Goal: Task Accomplishment & Management: Manage account settings

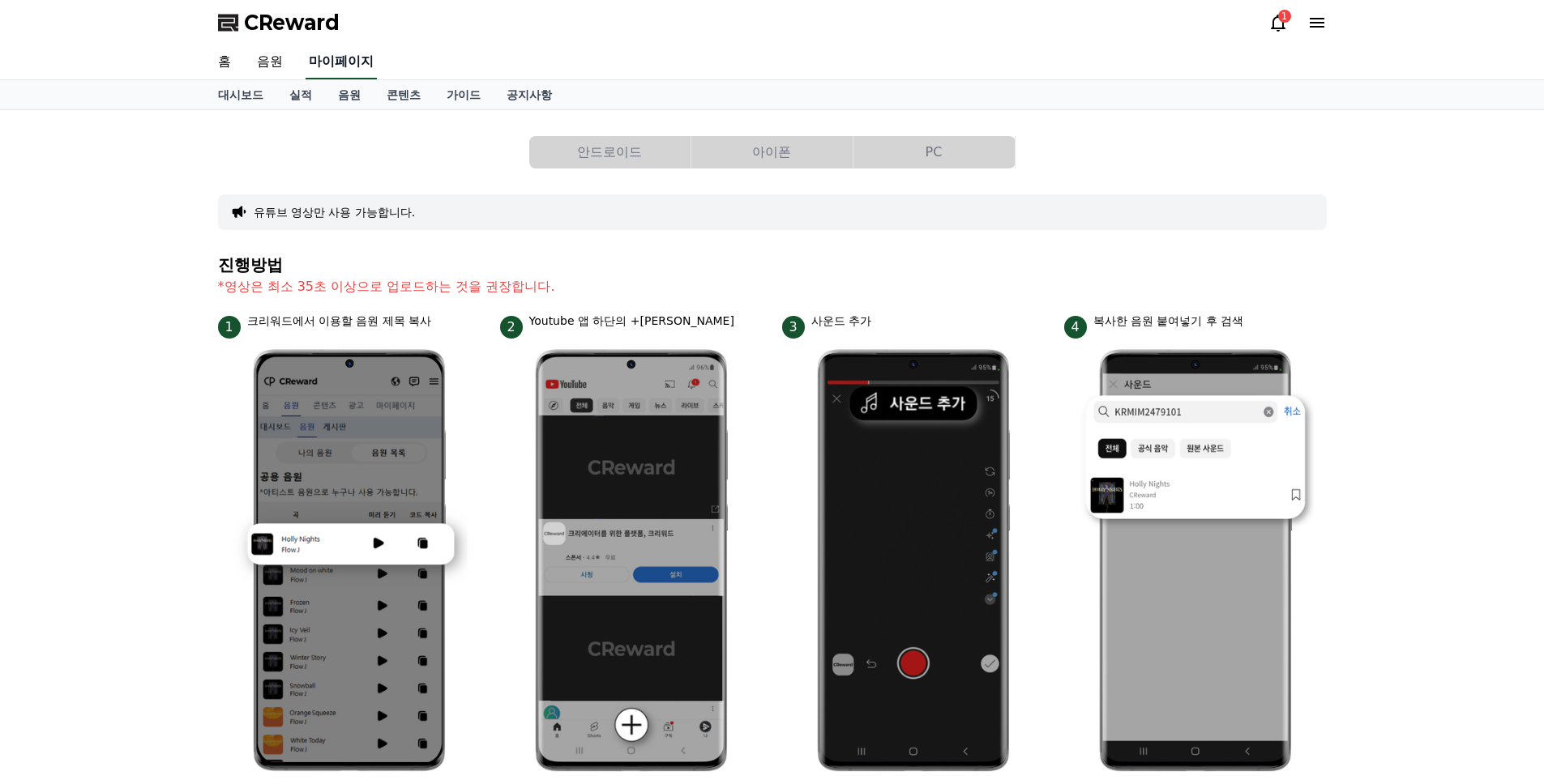
select select "**********"
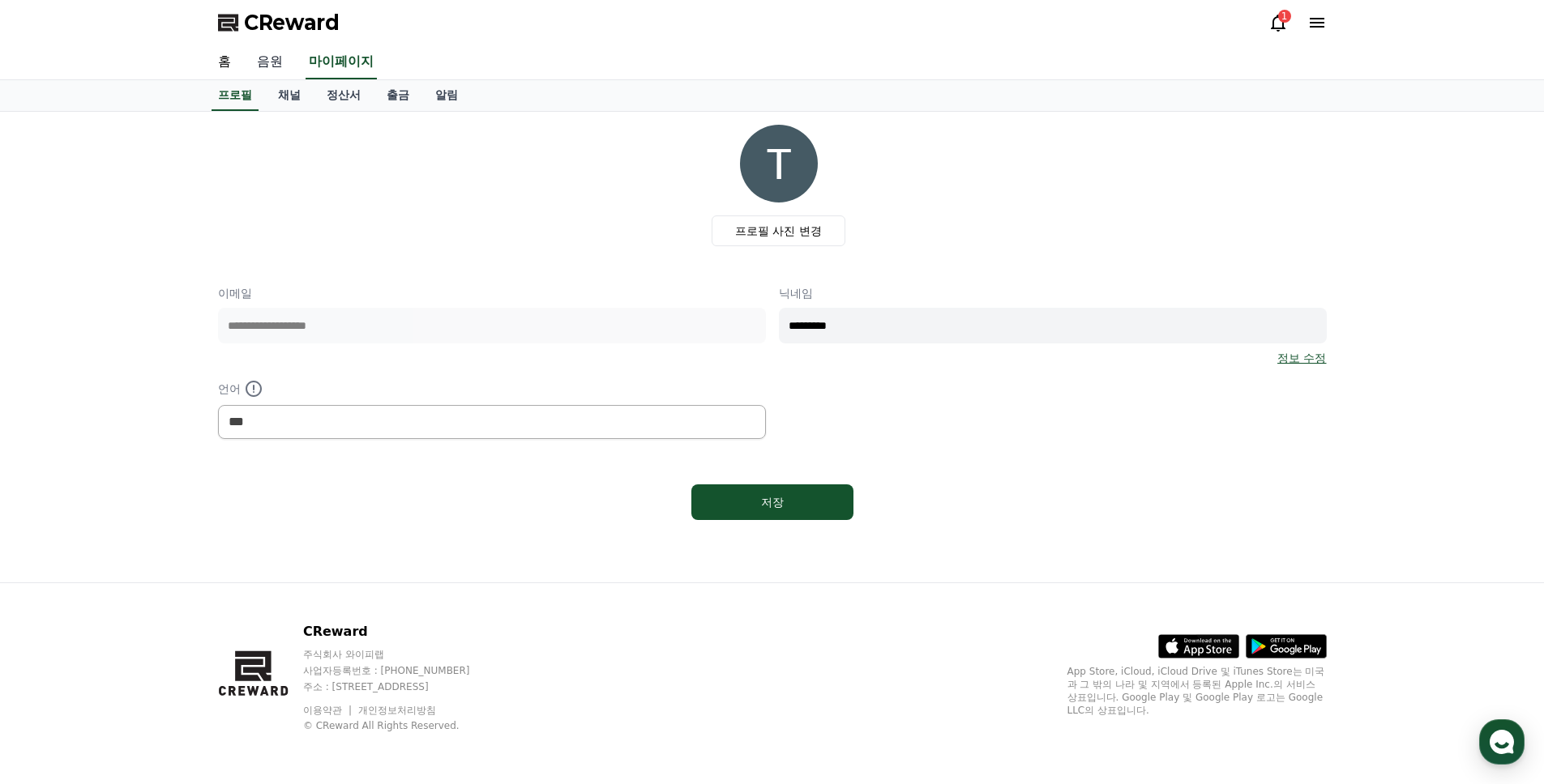
click at [261, 65] on link "음원" at bounding box center [270, 62] width 52 height 34
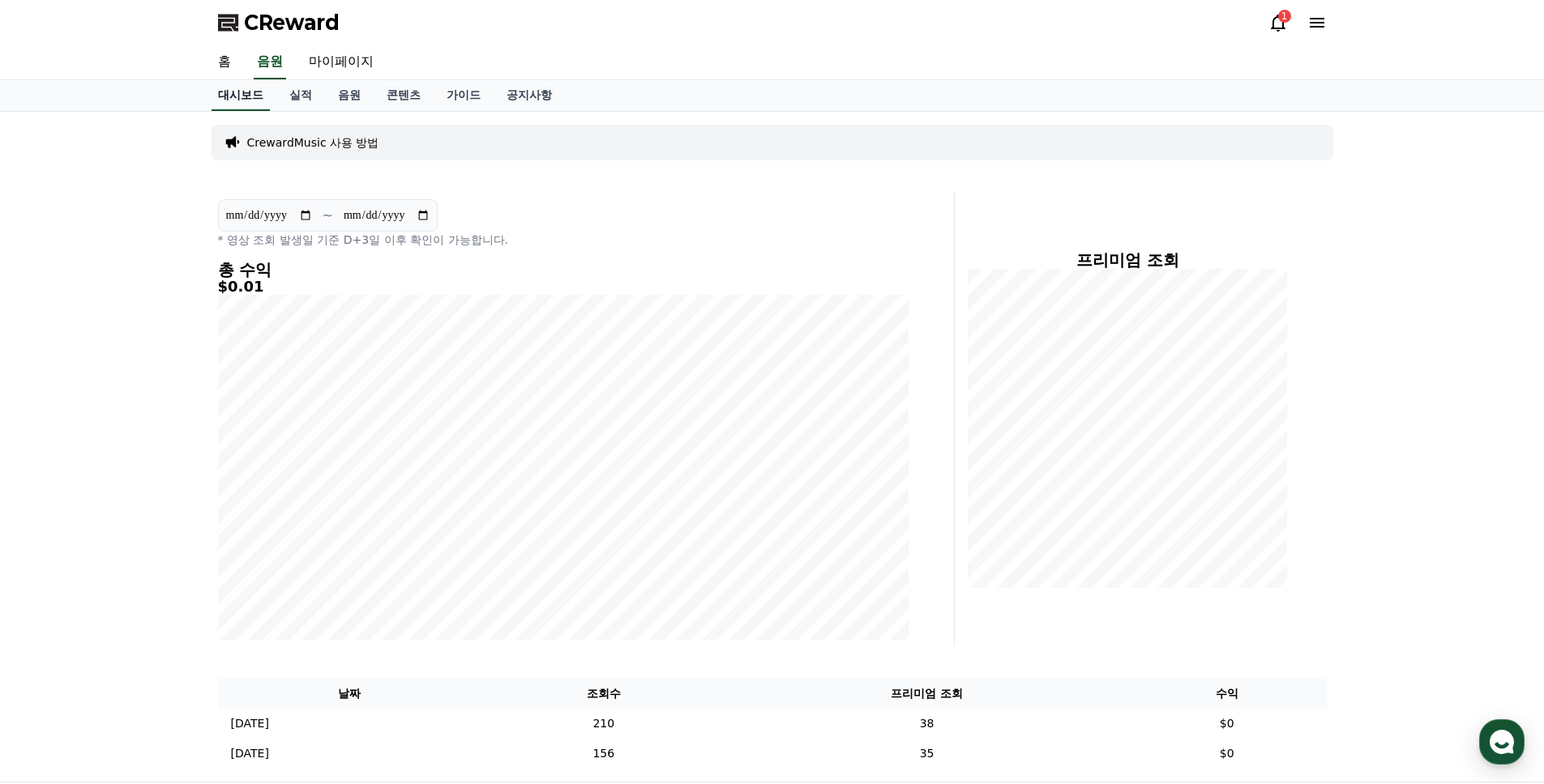
click at [245, 96] on link "대시보드" at bounding box center [240, 95] width 59 height 31
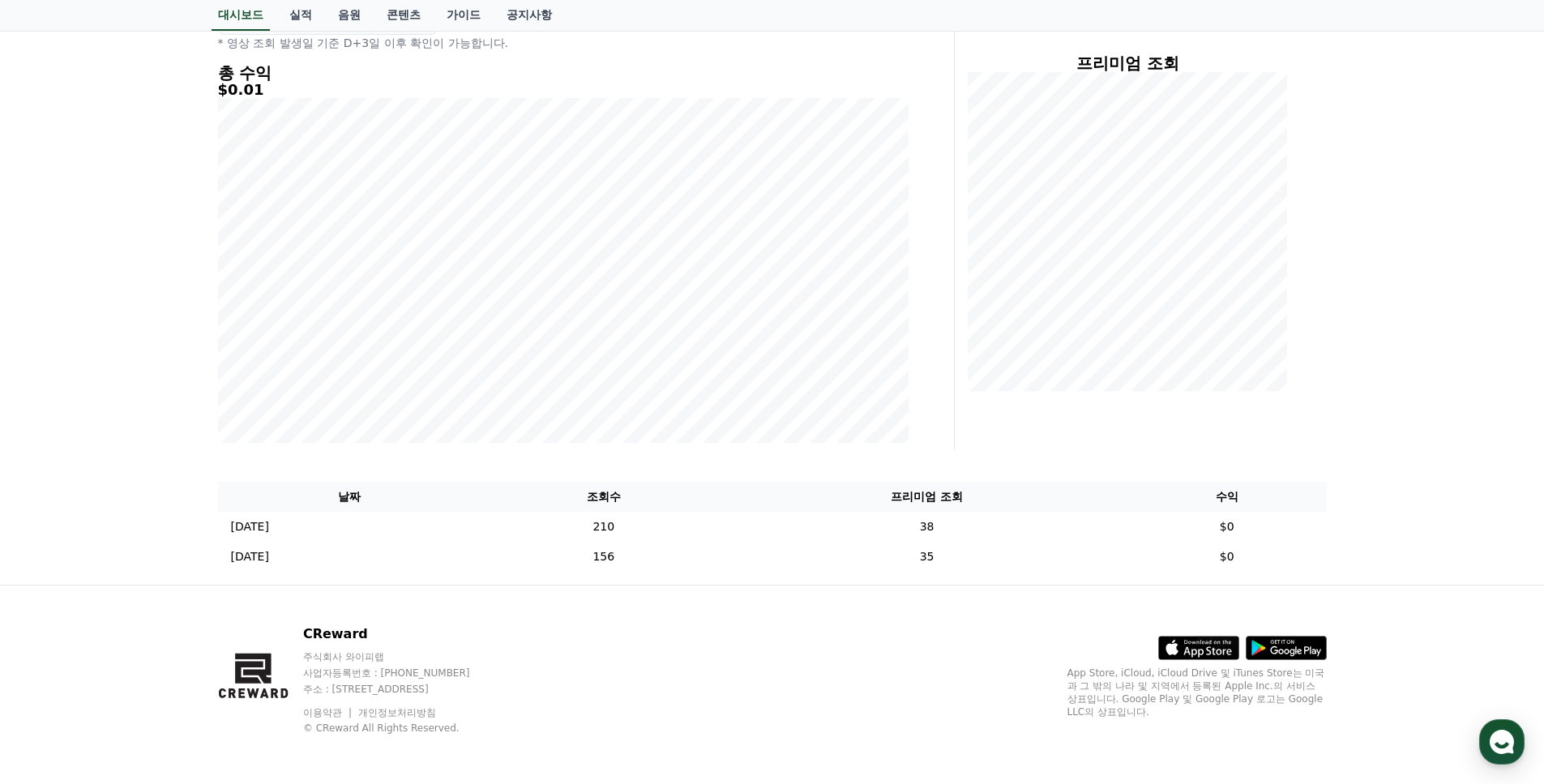
scroll to position [196, 0]
drag, startPoint x: 636, startPoint y: 531, endPoint x: 793, endPoint y: 529, distance: 157.0
click at [726, 529] on td "210" at bounding box center [603, 528] width 246 height 30
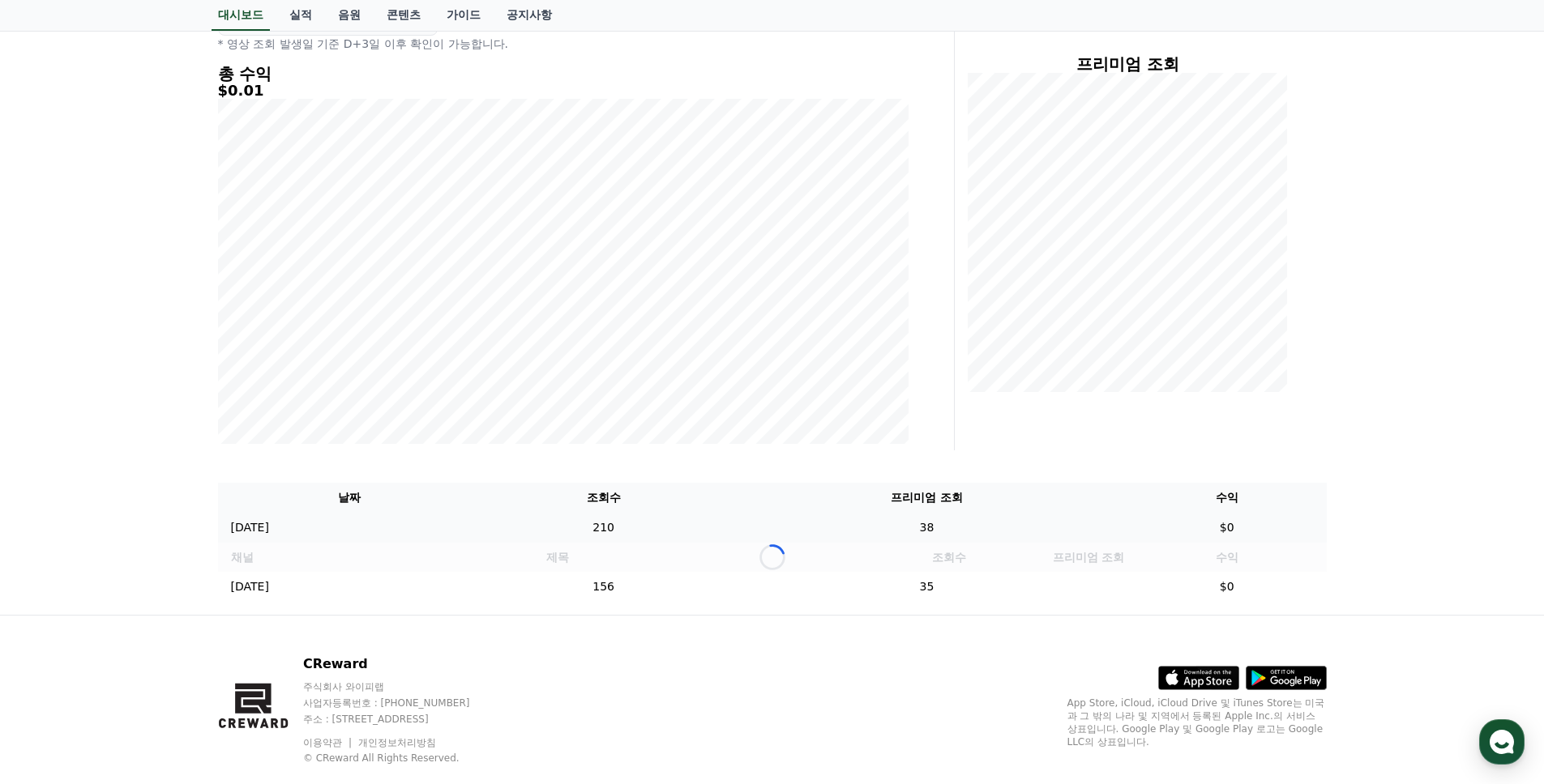
click at [870, 529] on td "38" at bounding box center [927, 528] width 401 height 30
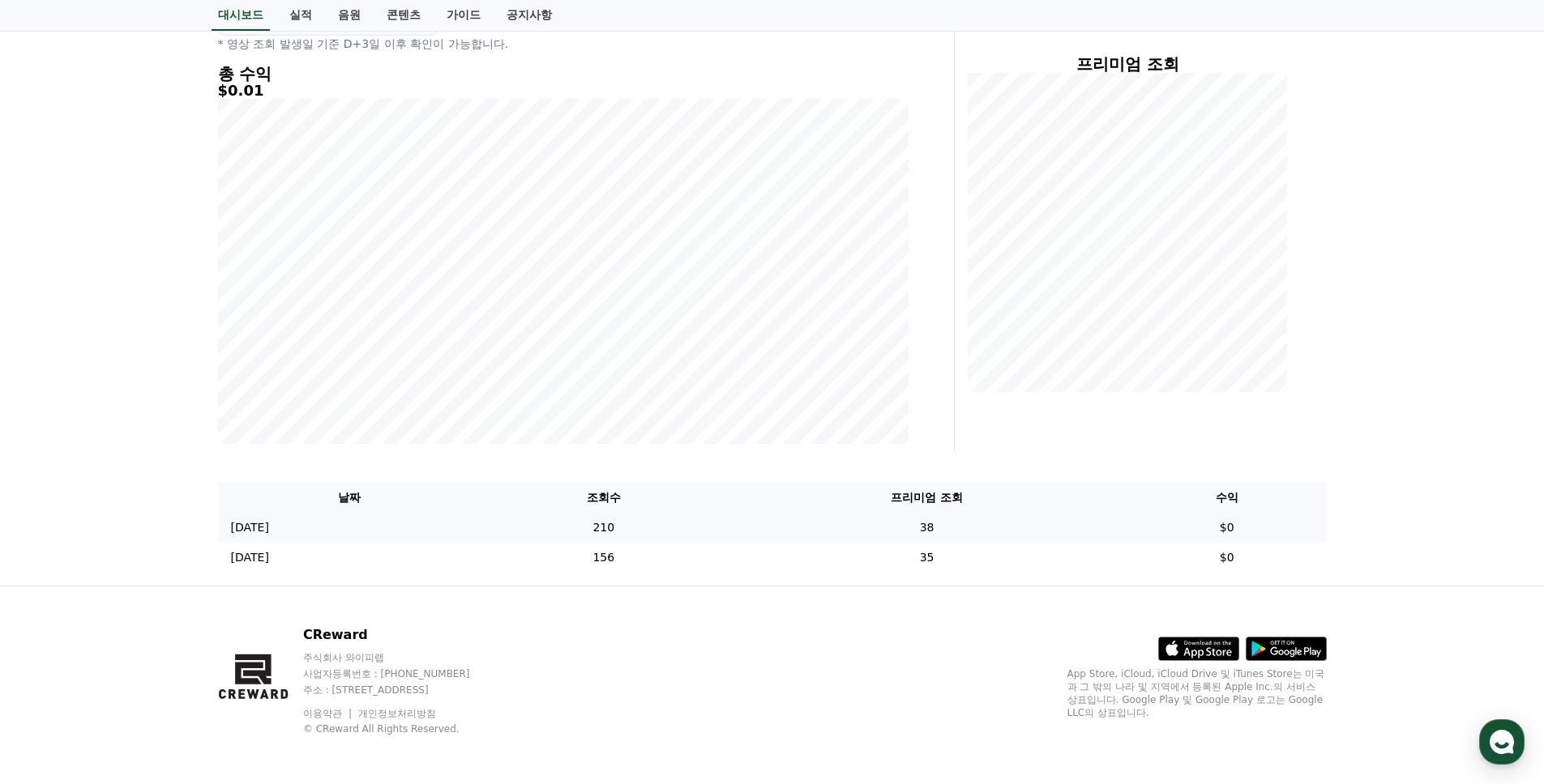
click at [902, 530] on td "38" at bounding box center [927, 528] width 401 height 30
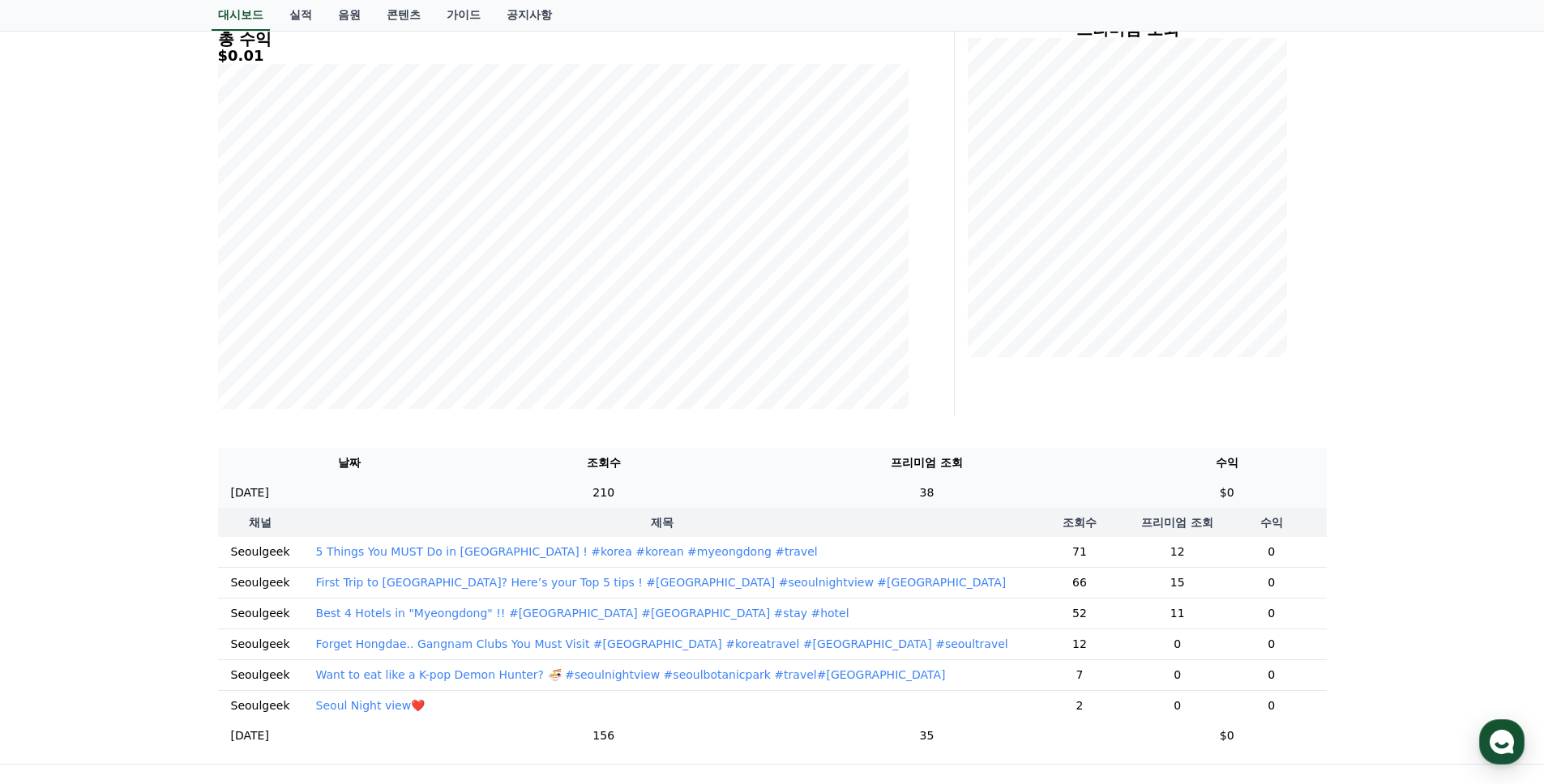
scroll to position [340, 0]
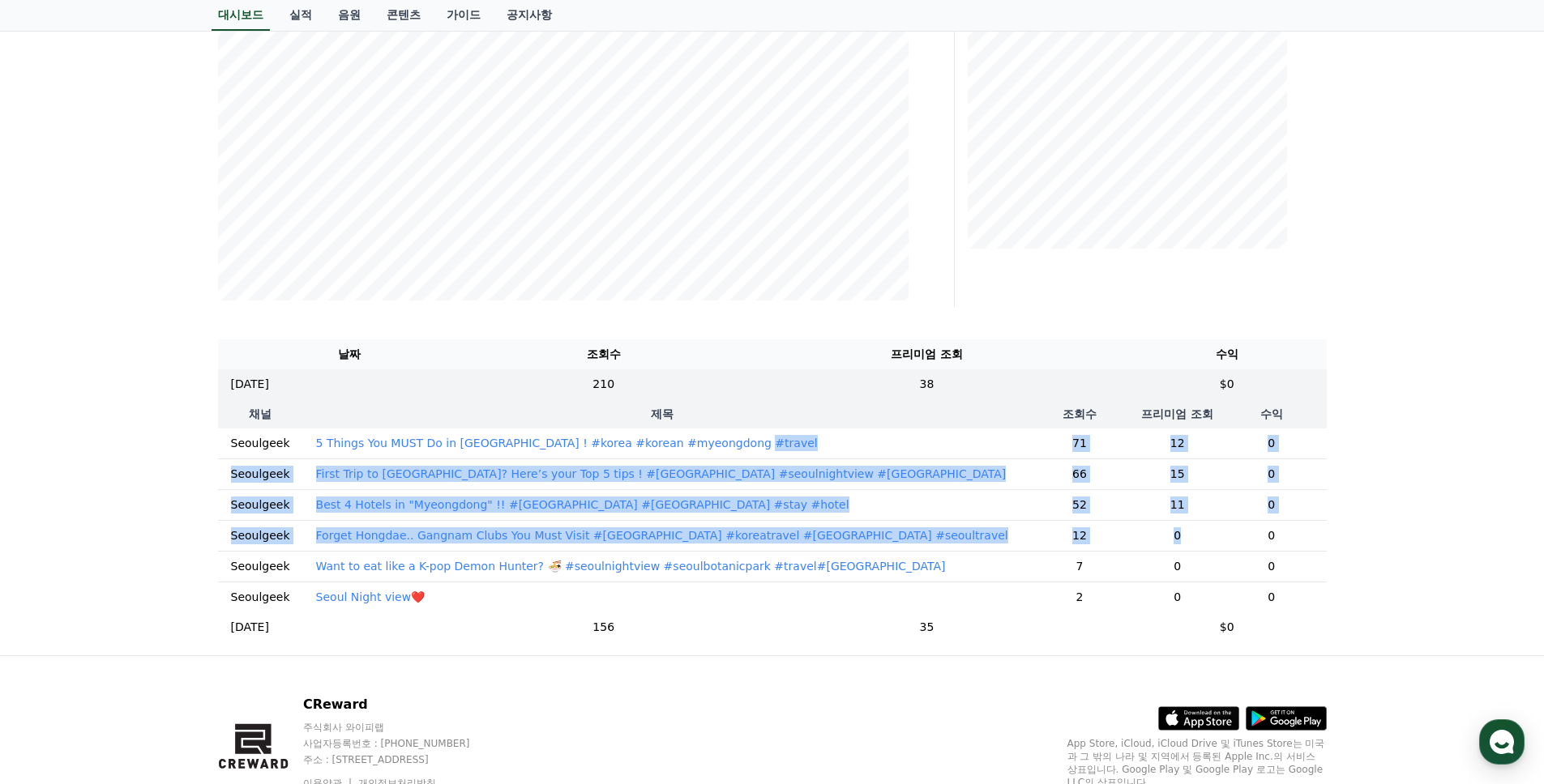
drag, startPoint x: 839, startPoint y: 446, endPoint x: 1139, endPoint y: 540, distance: 314.4
click at [1140, 539] on tbody "Seoulgeek 5 Things You MUST Do in [GEOGRAPHIC_DATA] ! #korea #korean #myeongdon…" at bounding box center [772, 520] width 1108 height 184
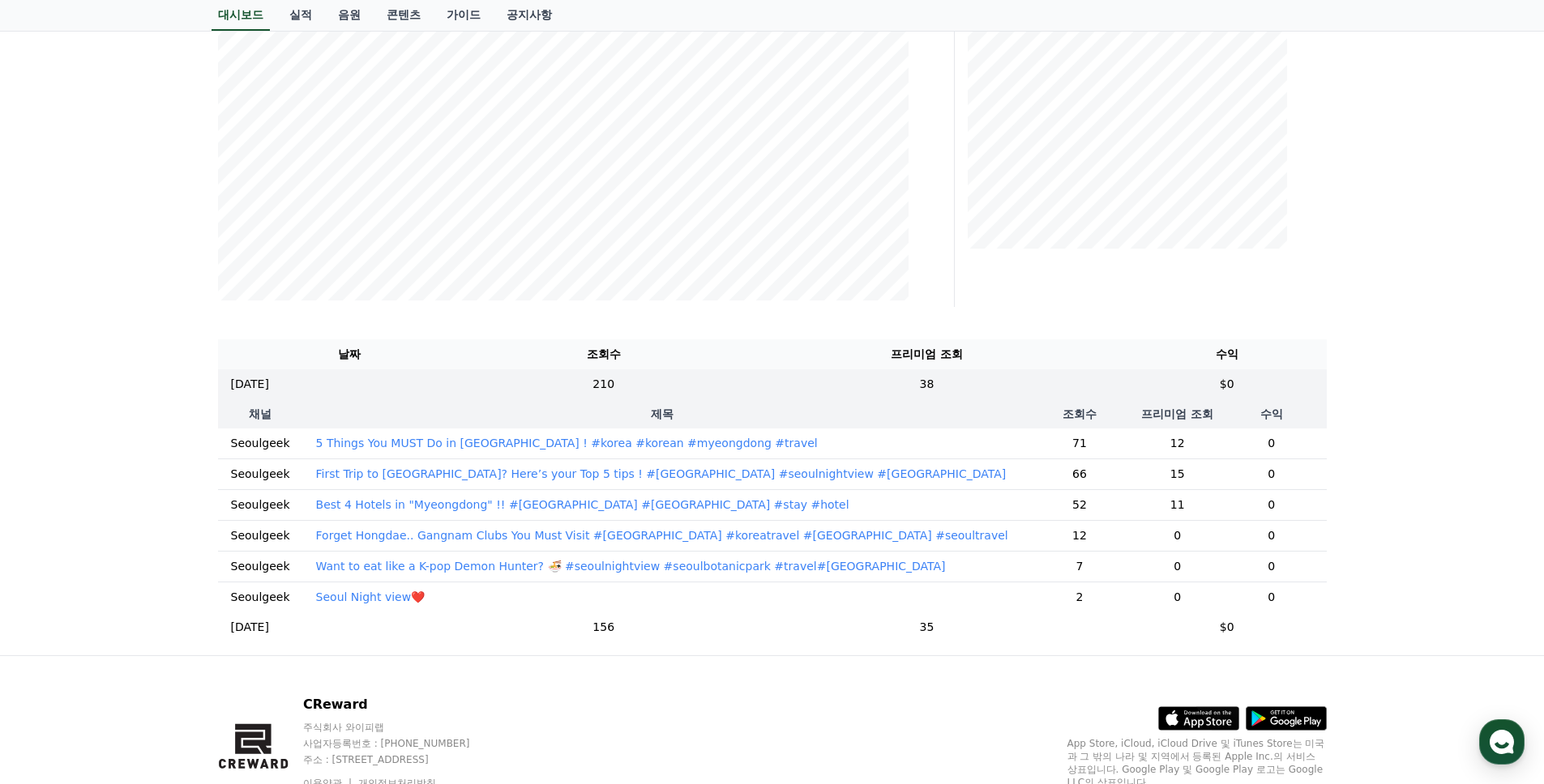
click at [1139, 540] on td "0" at bounding box center [1177, 535] width 78 height 31
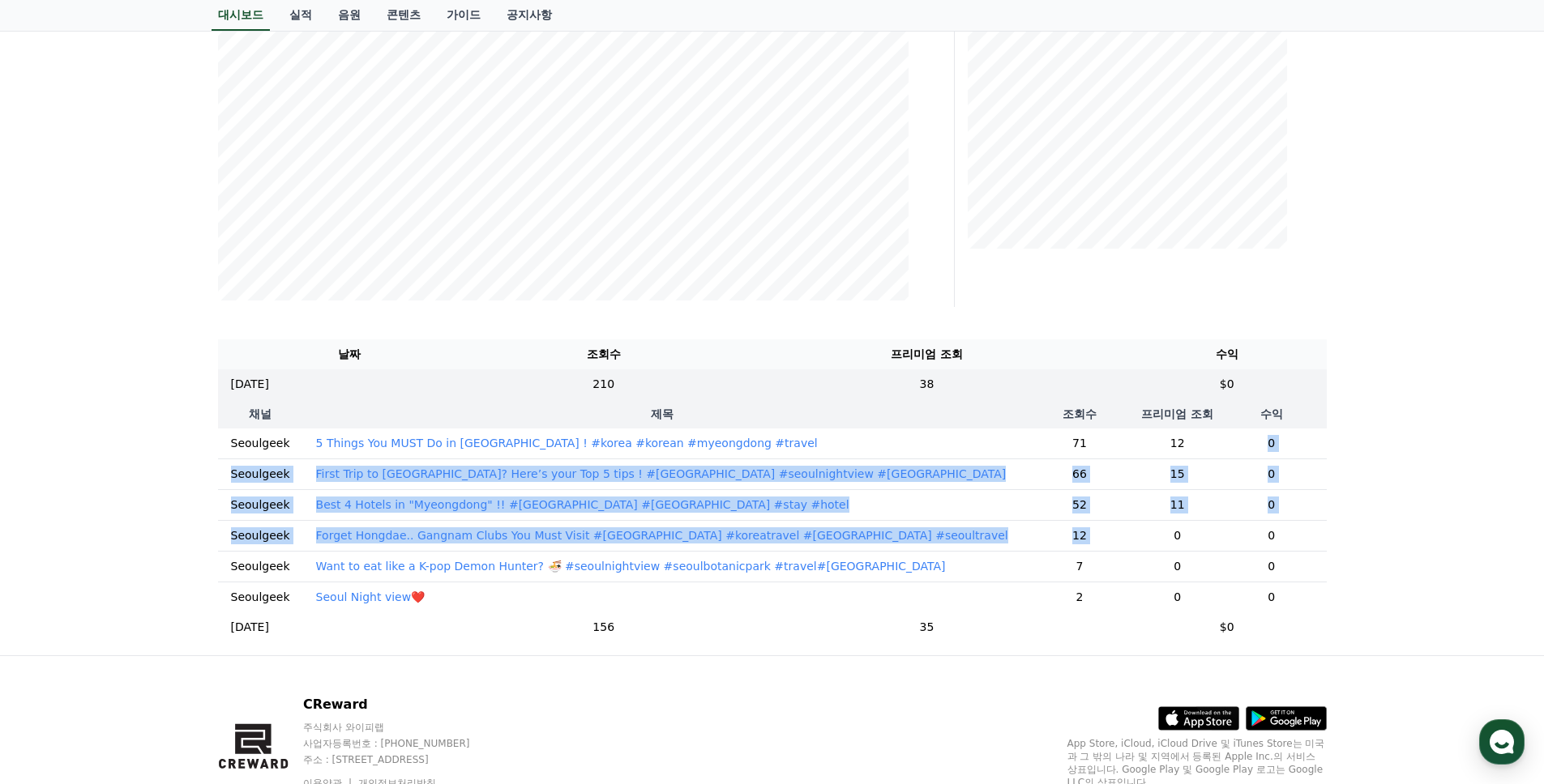
drag, startPoint x: 1125, startPoint y: 437, endPoint x: 1103, endPoint y: 522, distance: 87.8
click at [1101, 521] on tbody "Seoulgeek 5 Things You MUST Do in [GEOGRAPHIC_DATA] ! #korea #korean #myeongdon…" at bounding box center [772, 520] width 1108 height 184
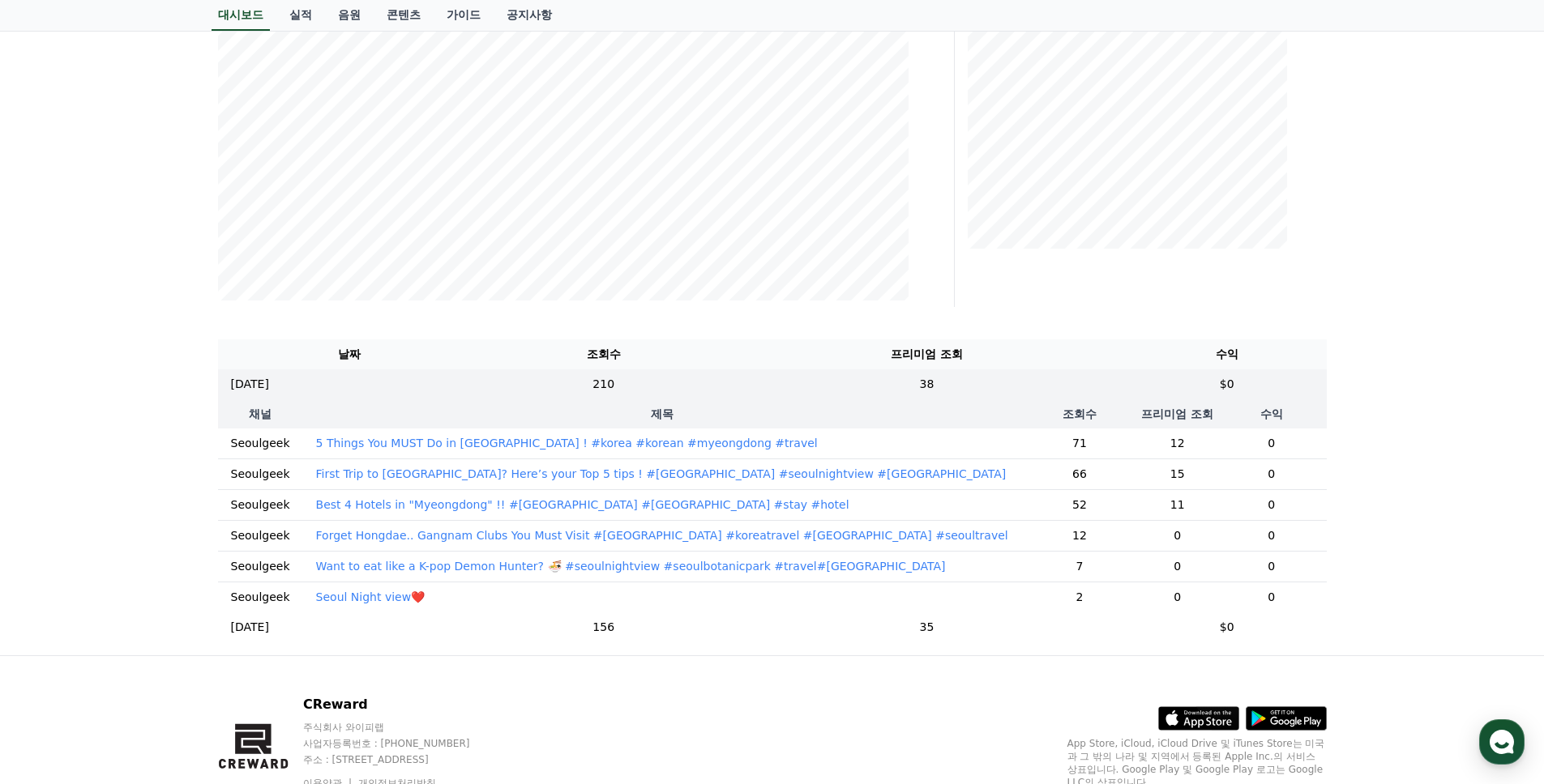
click at [1138, 522] on td "0" at bounding box center [1177, 535] width 78 height 31
drag, startPoint x: 1124, startPoint y: 507, endPoint x: 1017, endPoint y: 507, distance: 107.0
click at [1017, 507] on tr "Seoulgeek Best 4 Hotels in "Myeongdong" !! #[GEOGRAPHIC_DATA] #[GEOGRAPHIC_DATA…" at bounding box center [772, 505] width 1108 height 31
click at [1051, 516] on td "52" at bounding box center [1078, 505] width 116 height 31
drag, startPoint x: 1138, startPoint y: 531, endPoint x: 1024, endPoint y: 528, distance: 114.0
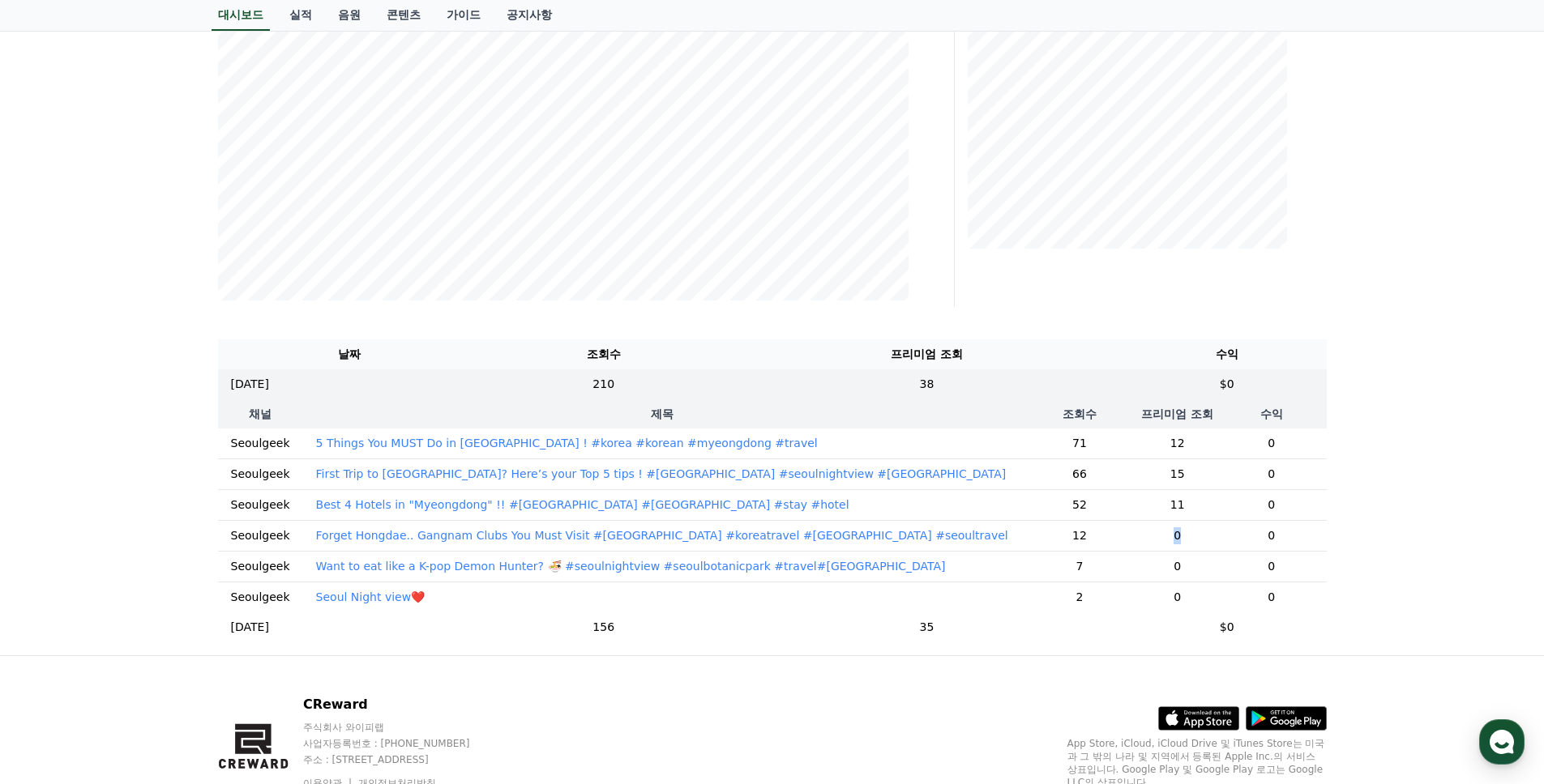
click at [1024, 528] on tr "Seoulgeek Forget Hongdae.. Gangnam Clubs You Must Visit #[GEOGRAPHIC_DATA] #kor…" at bounding box center [772, 535] width 1108 height 31
click at [1063, 539] on td "12" at bounding box center [1078, 535] width 116 height 31
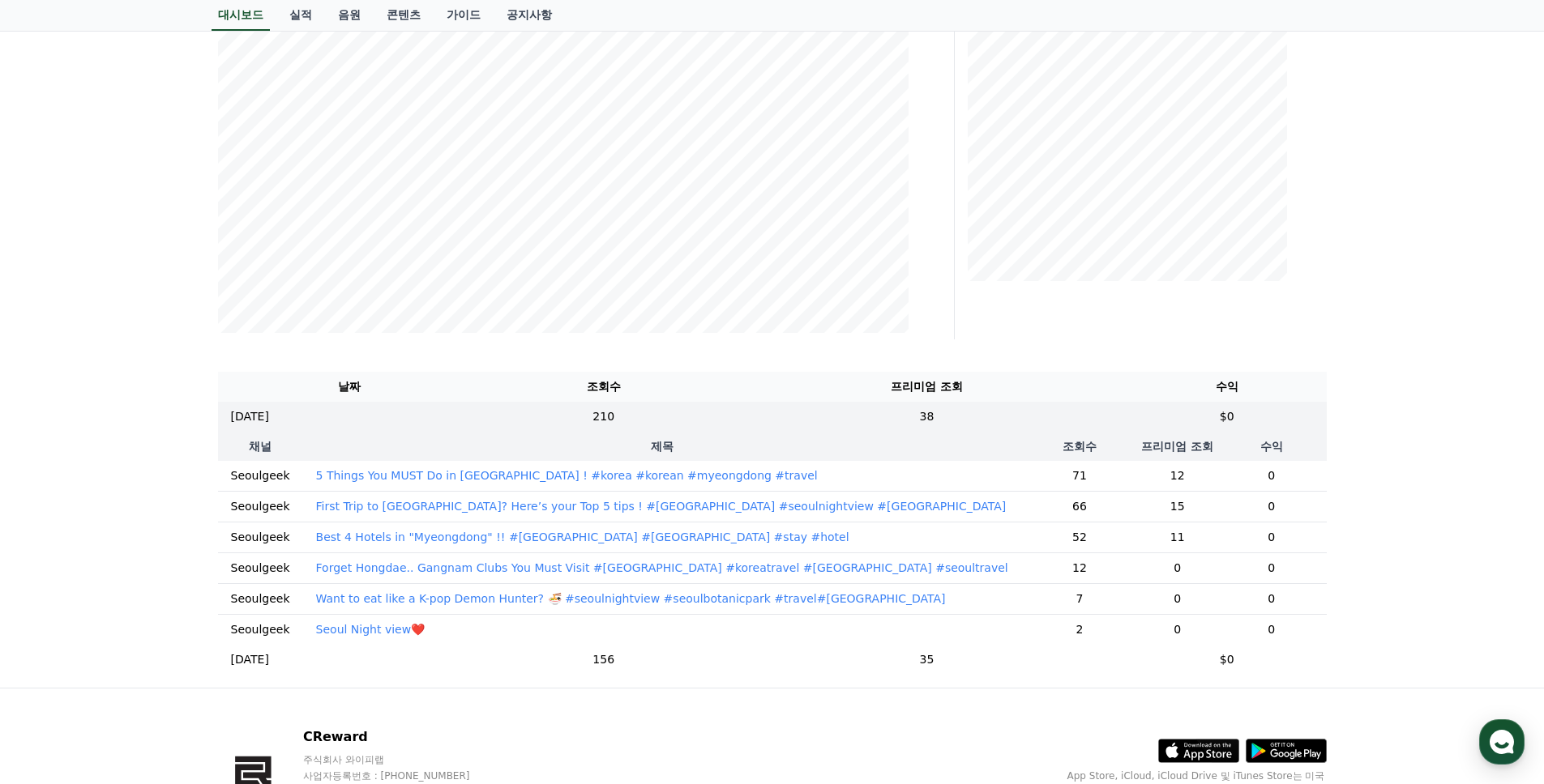
scroll to position [306, 0]
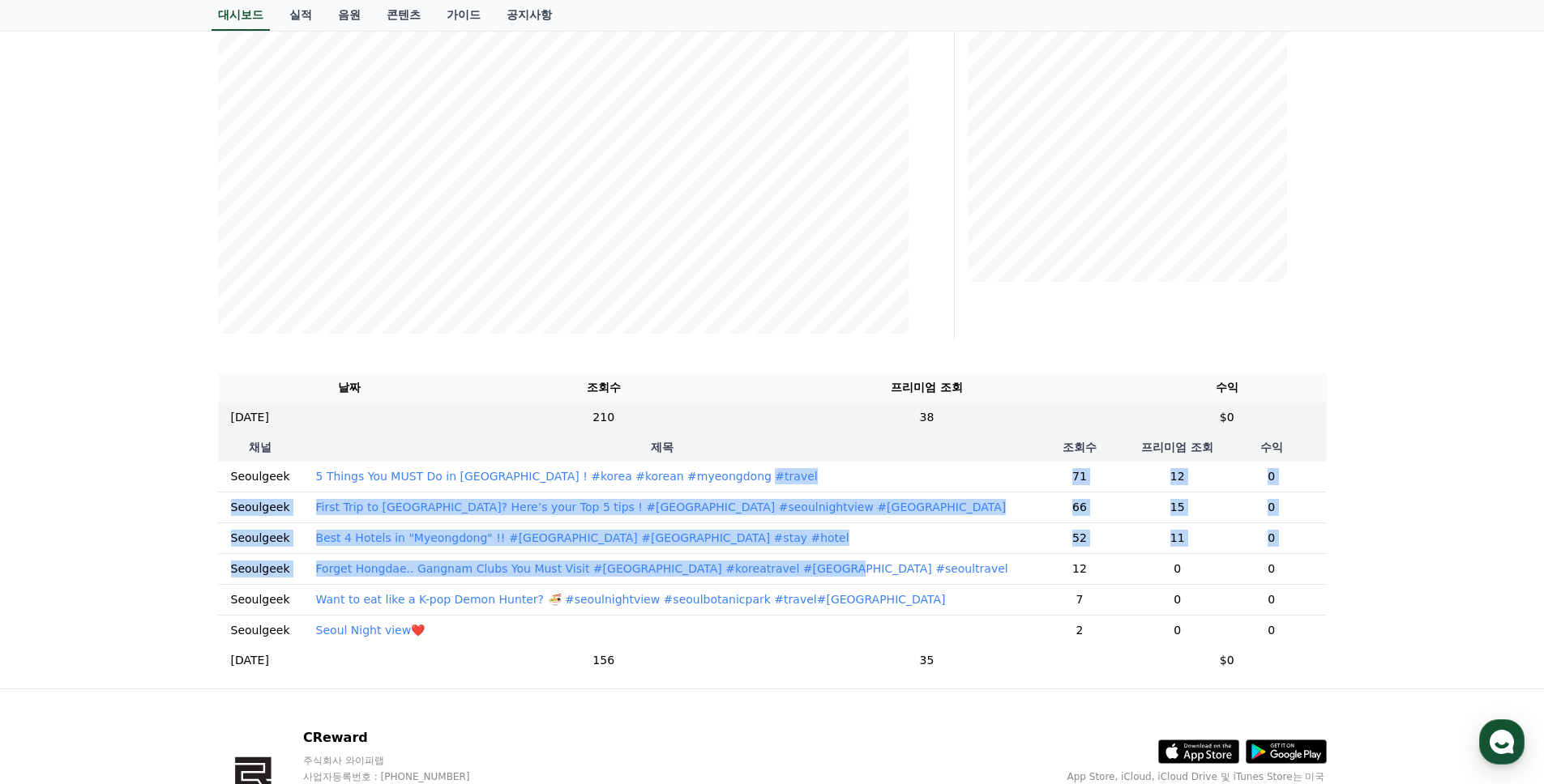
drag, startPoint x: 805, startPoint y: 476, endPoint x: 867, endPoint y: 577, distance: 118.5
click at [866, 576] on tbody "Seoulgeek 5 Things You MUST Do in [GEOGRAPHIC_DATA] ! #korea #korean #myeongdon…" at bounding box center [772, 554] width 1108 height 184
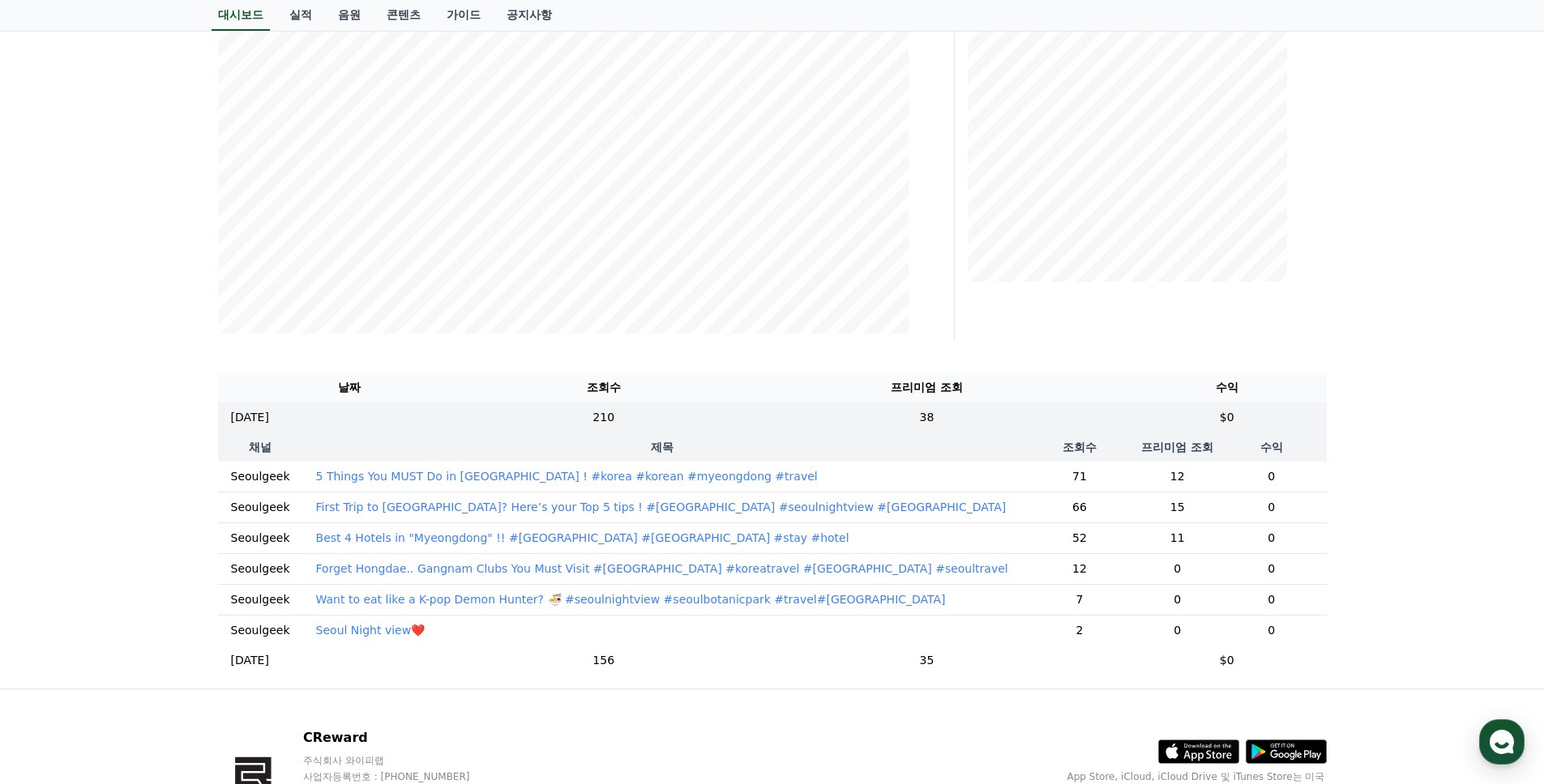
click at [868, 577] on td "Forget Hongdae.. Gangnam Clubs You Must Visit #[GEOGRAPHIC_DATA] #koreatravel #…" at bounding box center [661, 568] width 718 height 31
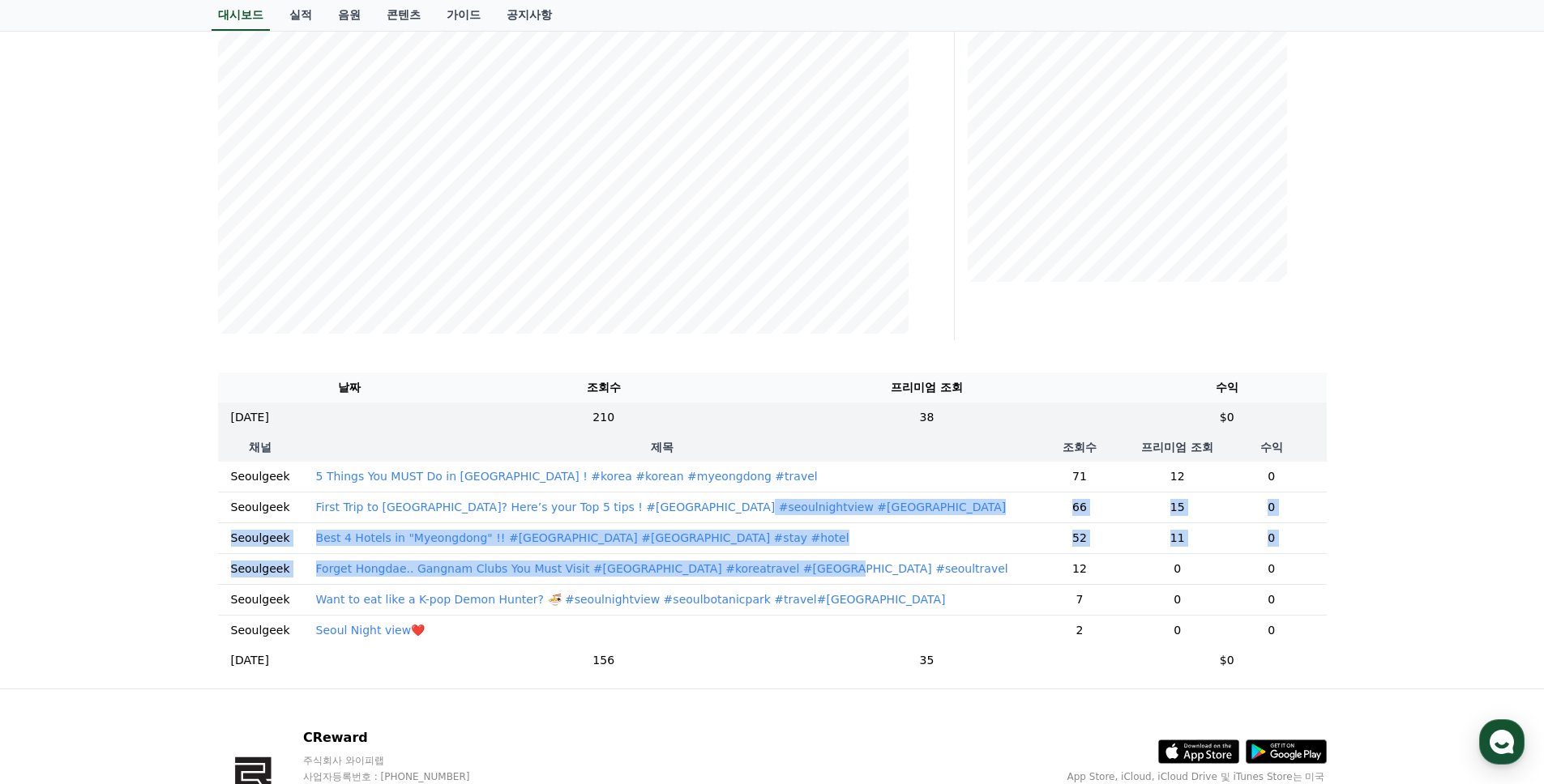
drag, startPoint x: 853, startPoint y: 568, endPoint x: 859, endPoint y: 526, distance: 42.4
click at [796, 513] on tbody "Seoulgeek 5 Things You MUST Do in [GEOGRAPHIC_DATA] ! #korea #korean #myeongdon…" at bounding box center [772, 554] width 1108 height 184
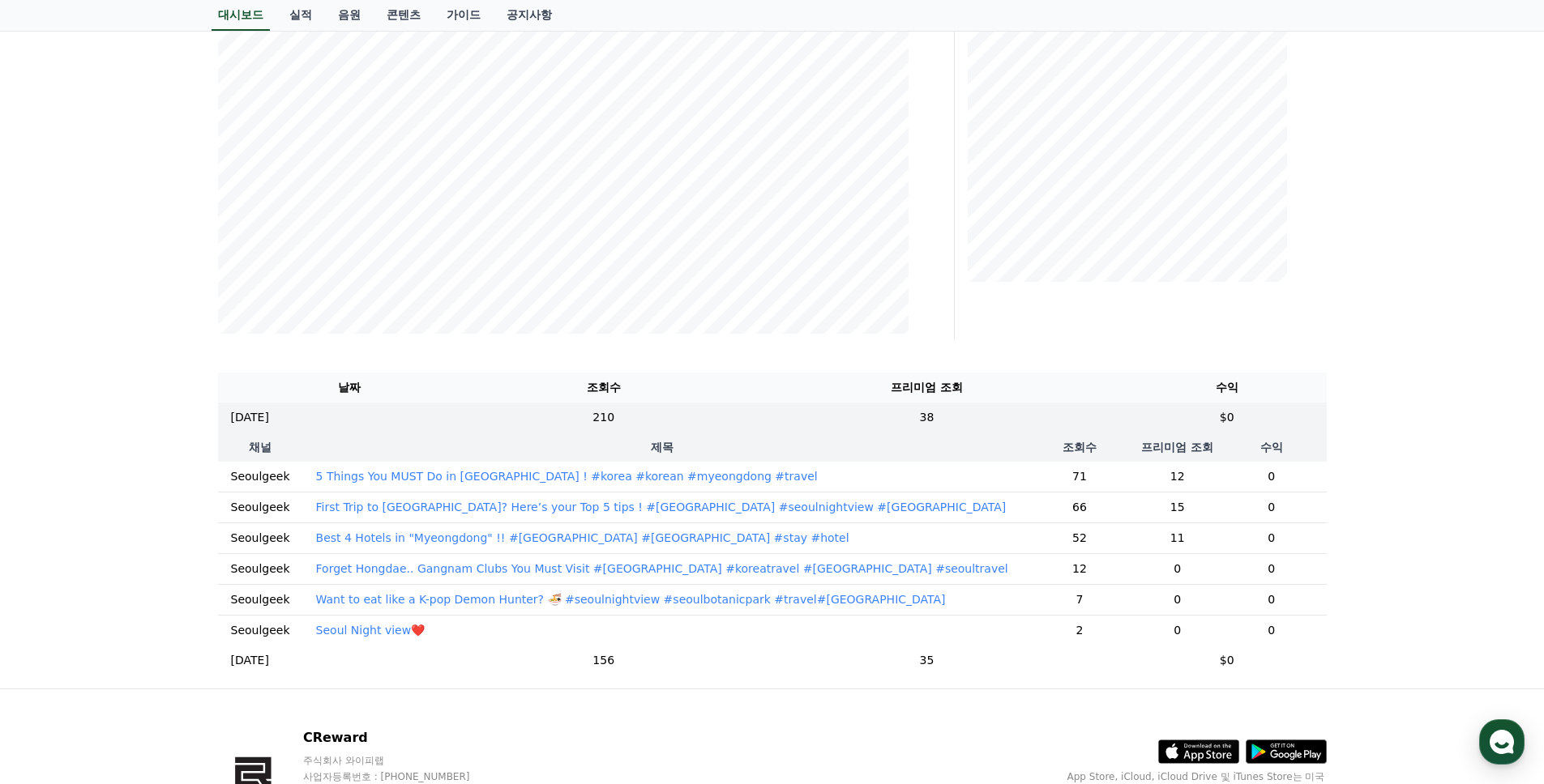
click at [863, 528] on td "Best 4 Hotels in "Myeongdong" !! #[GEOGRAPHIC_DATA] #[GEOGRAPHIC_DATA] #stay #h…" at bounding box center [661, 537] width 718 height 31
drag, startPoint x: 857, startPoint y: 507, endPoint x: 1219, endPoint y: 511, distance: 362.0
click at [1219, 511] on tr "Seoulgeek First Trip to [GEOGRAPHIC_DATA]? Here’s your Top 5 tips ! #[GEOGRAPHI…" at bounding box center [772, 507] width 1108 height 31
drag, startPoint x: 1227, startPoint y: 510, endPoint x: 1178, endPoint y: 508, distance: 49.0
click at [1216, 507] on td "0" at bounding box center [1270, 507] width 109 height 31
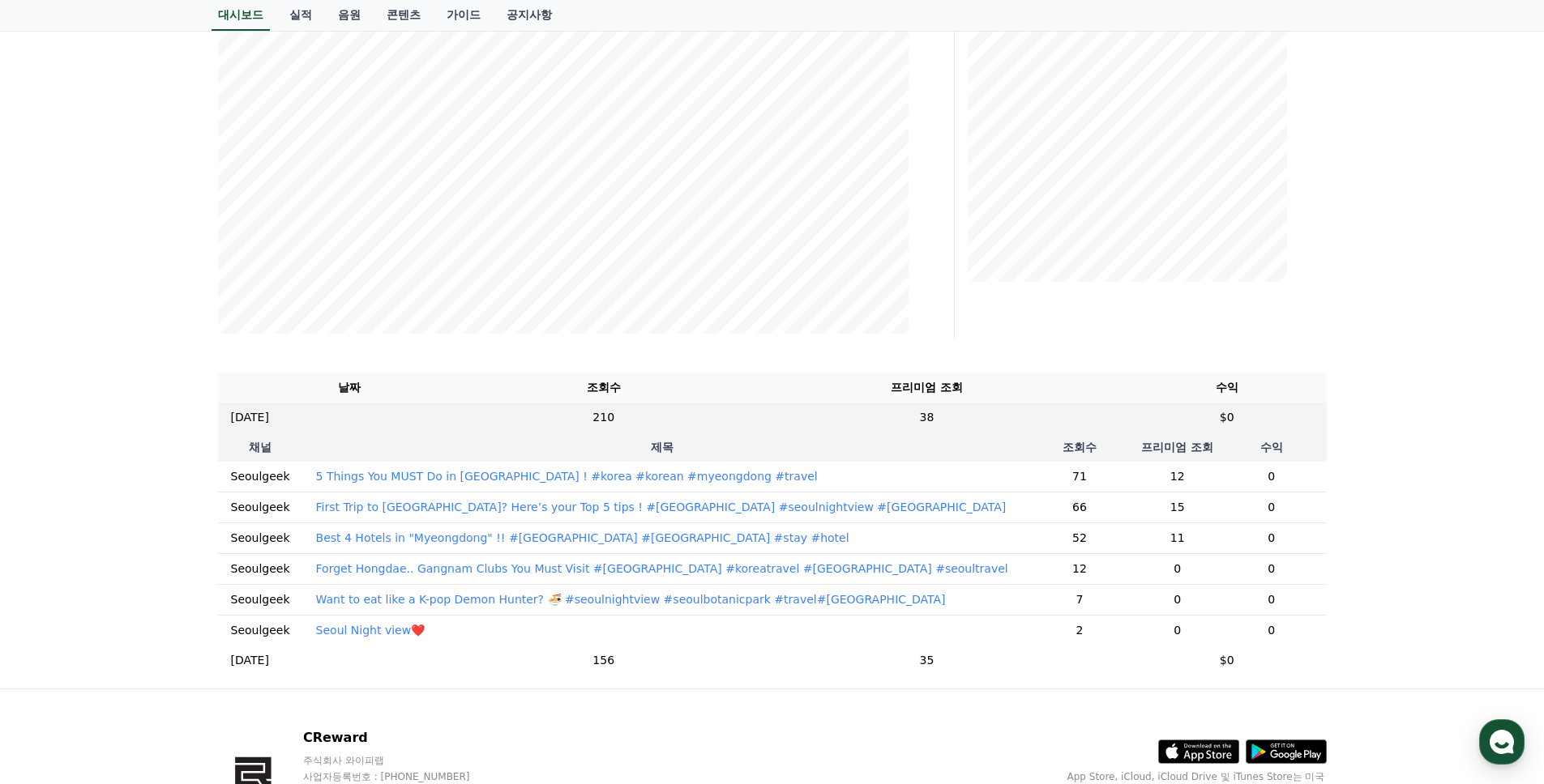
click at [1216, 513] on td "0" at bounding box center [1270, 507] width 109 height 31
click at [1021, 439] on th "조회수" at bounding box center [1078, 447] width 116 height 29
click at [889, 421] on td "38" at bounding box center [927, 417] width 401 height 30
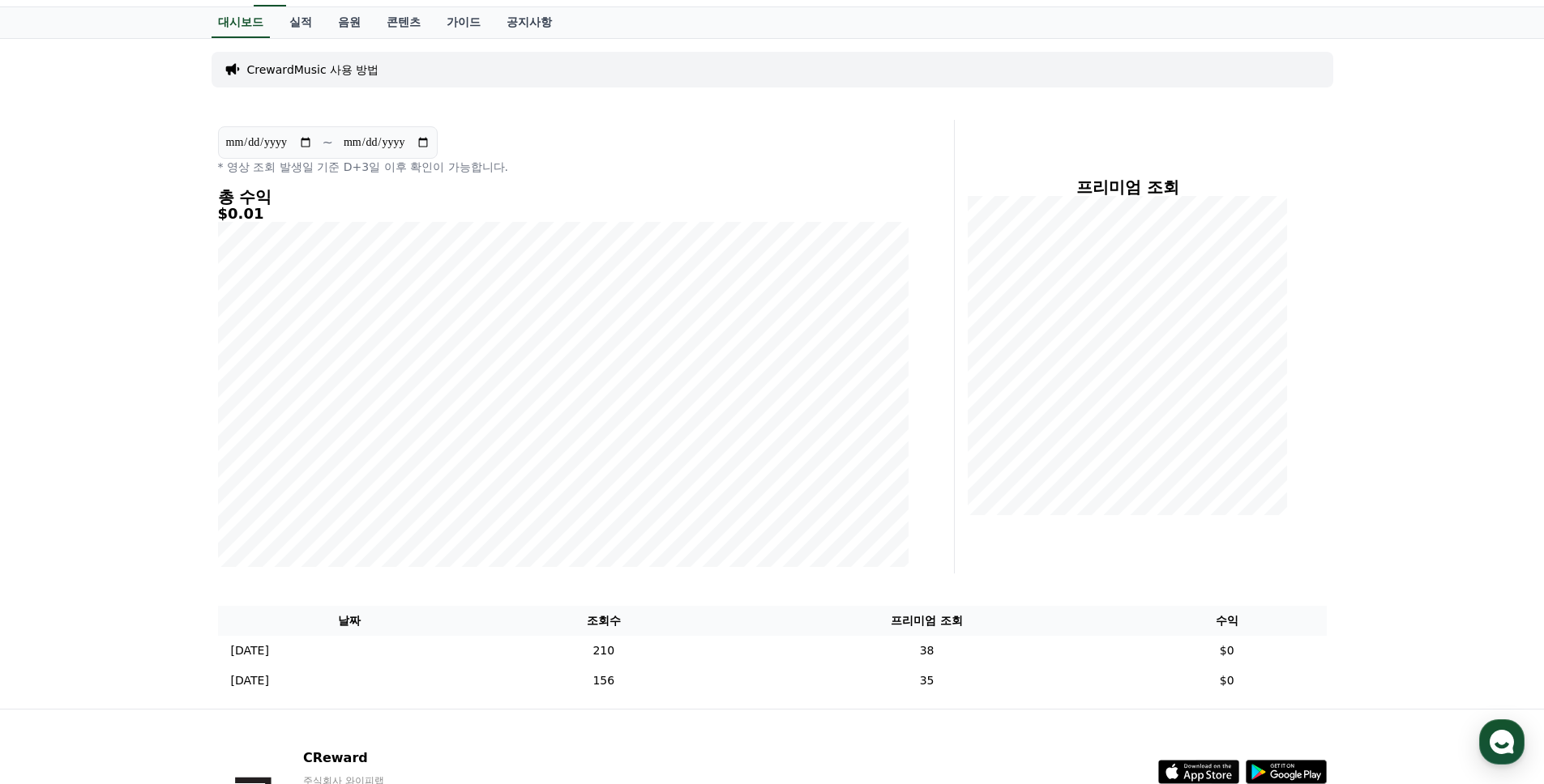
scroll to position [54, 0]
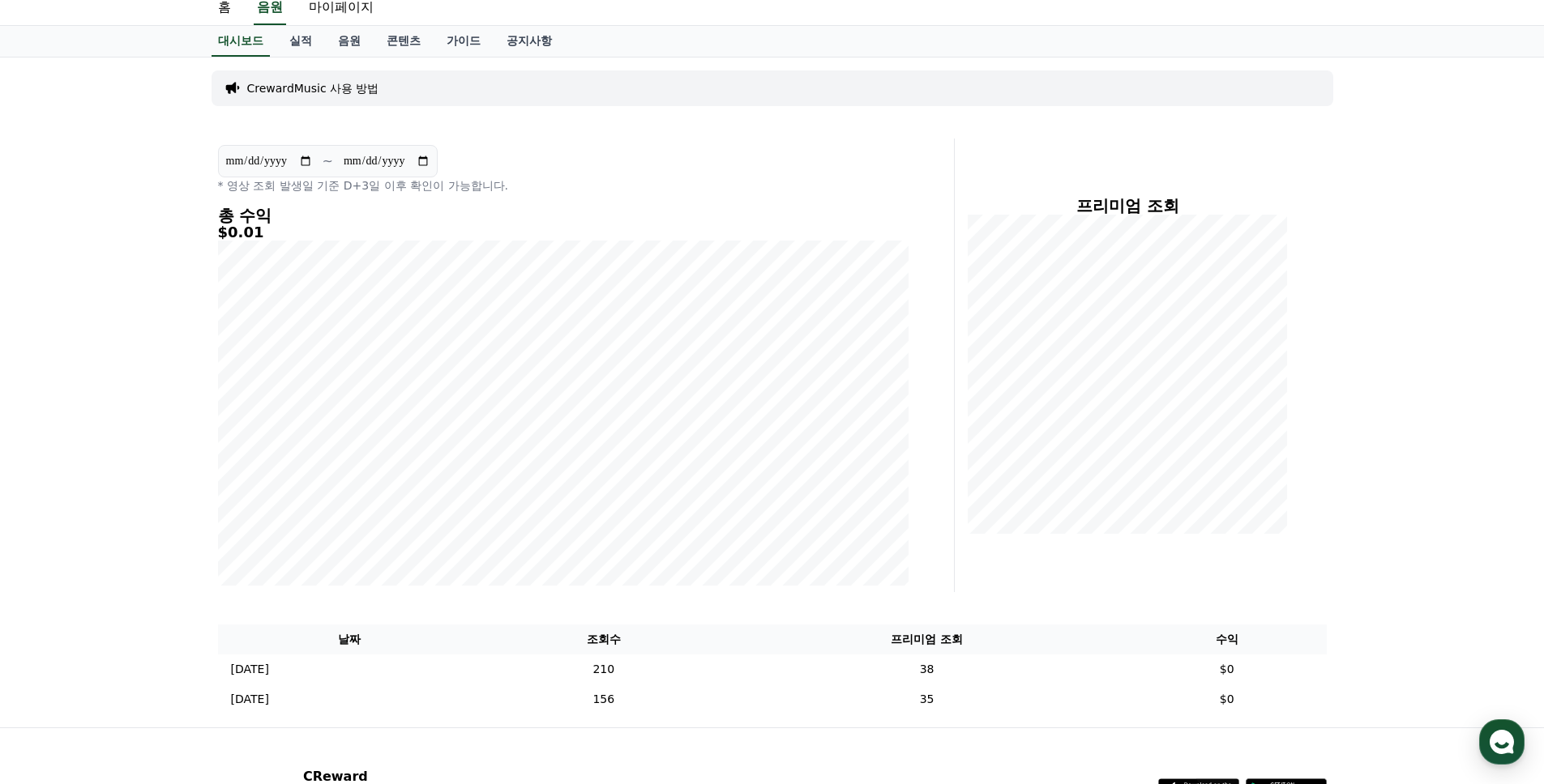
click at [247, 212] on h4 "총 수익" at bounding box center [562, 215] width 690 height 18
drag, startPoint x: 248, startPoint y: 227, endPoint x: 248, endPoint y: 239, distance: 12.0
click at [248, 229] on h5 "$0.01" at bounding box center [562, 232] width 690 height 16
click at [826, 669] on td "38" at bounding box center [927, 669] width 401 height 30
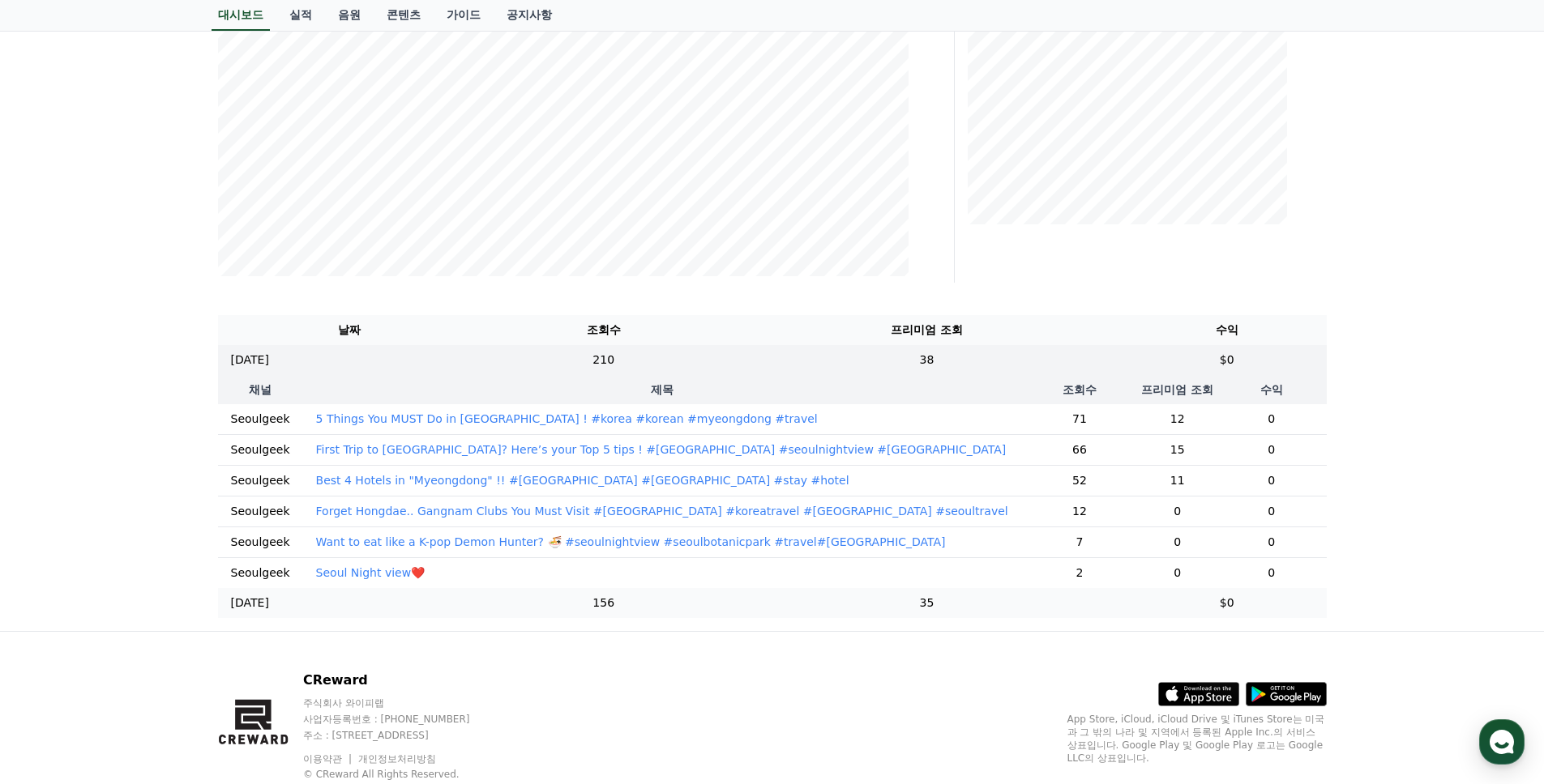
scroll to position [338, 0]
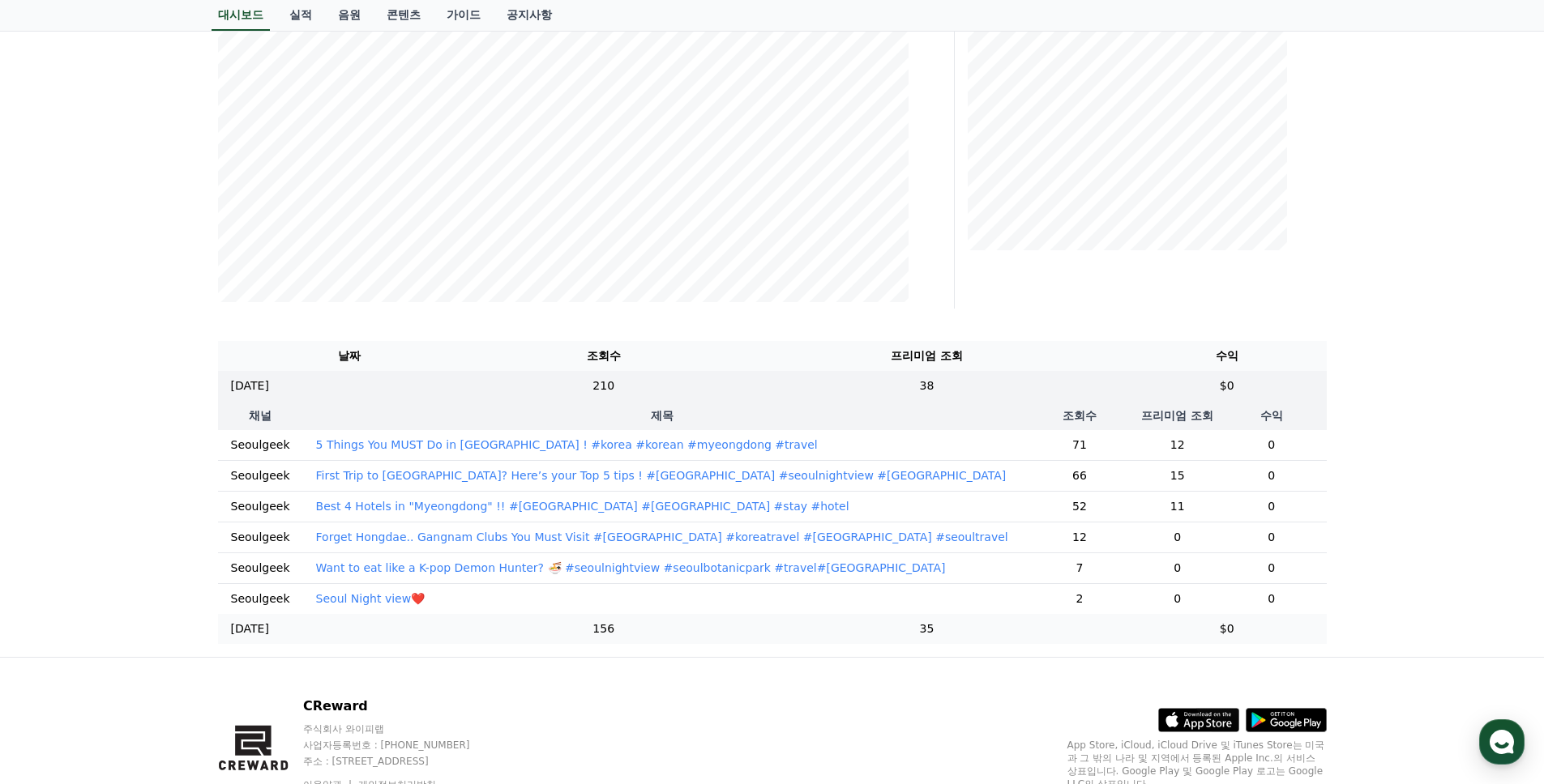
click at [726, 644] on td "156" at bounding box center [603, 629] width 246 height 30
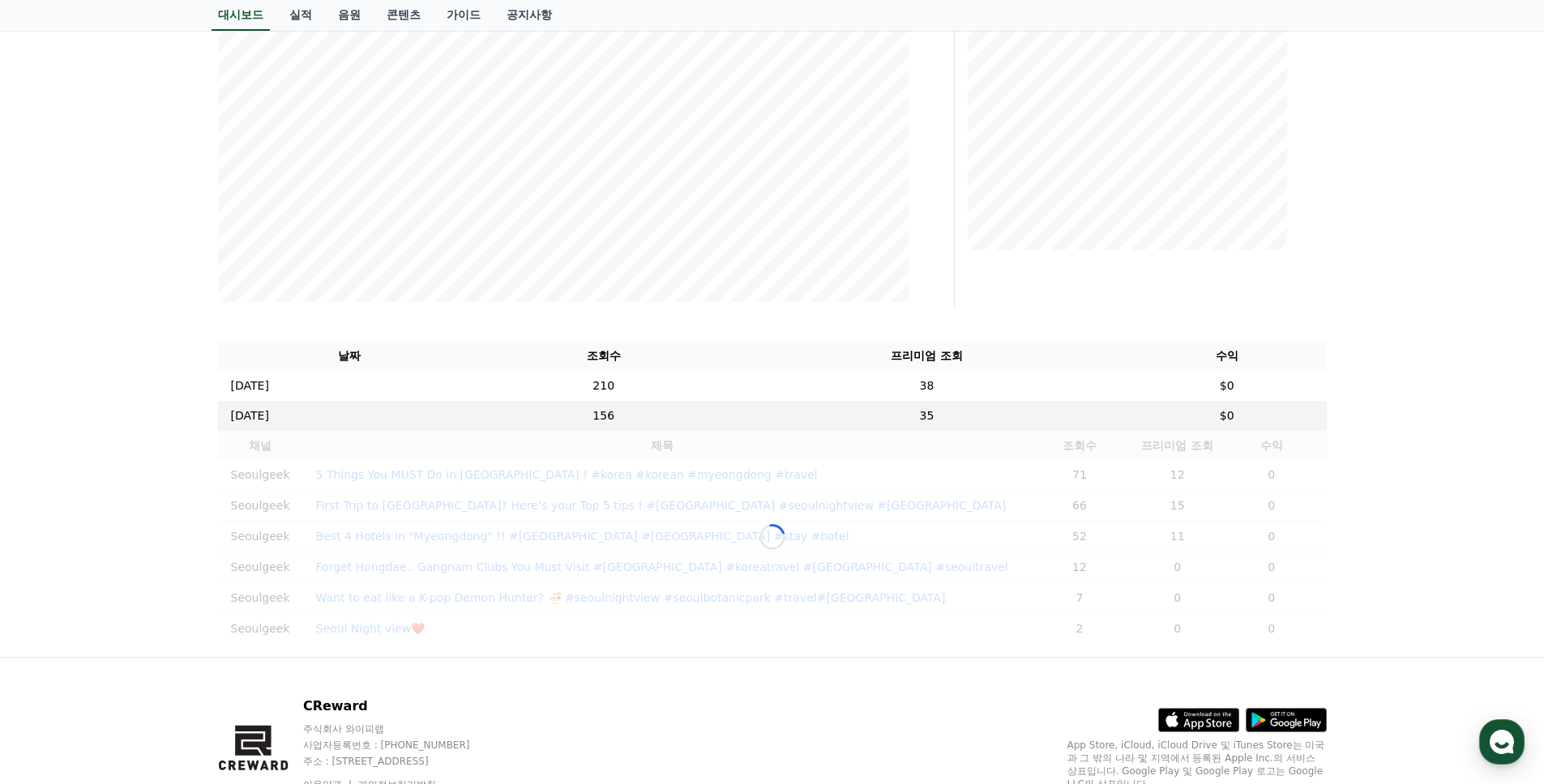
scroll to position [302, 0]
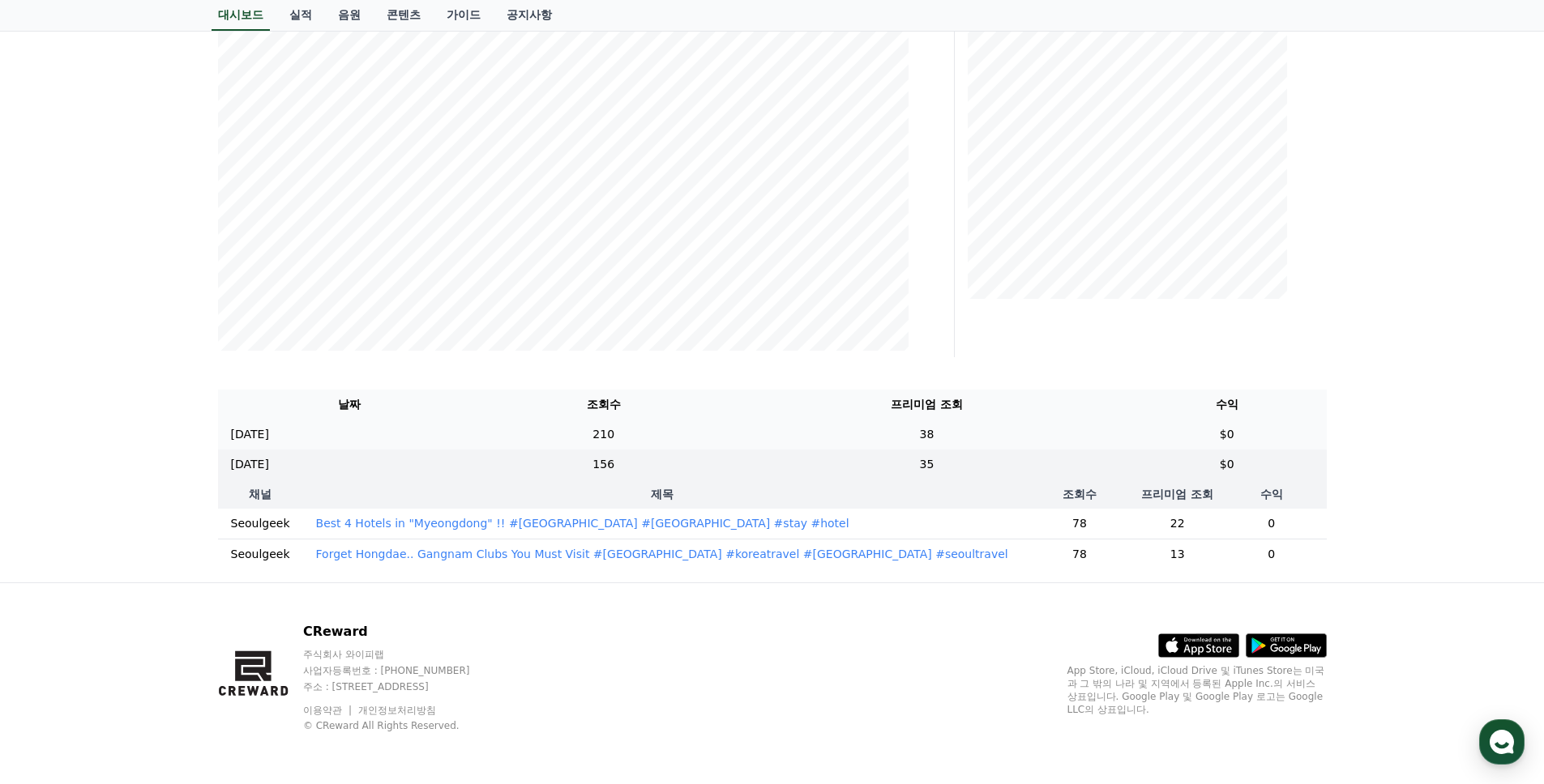
click at [726, 420] on td "210" at bounding box center [603, 435] width 246 height 30
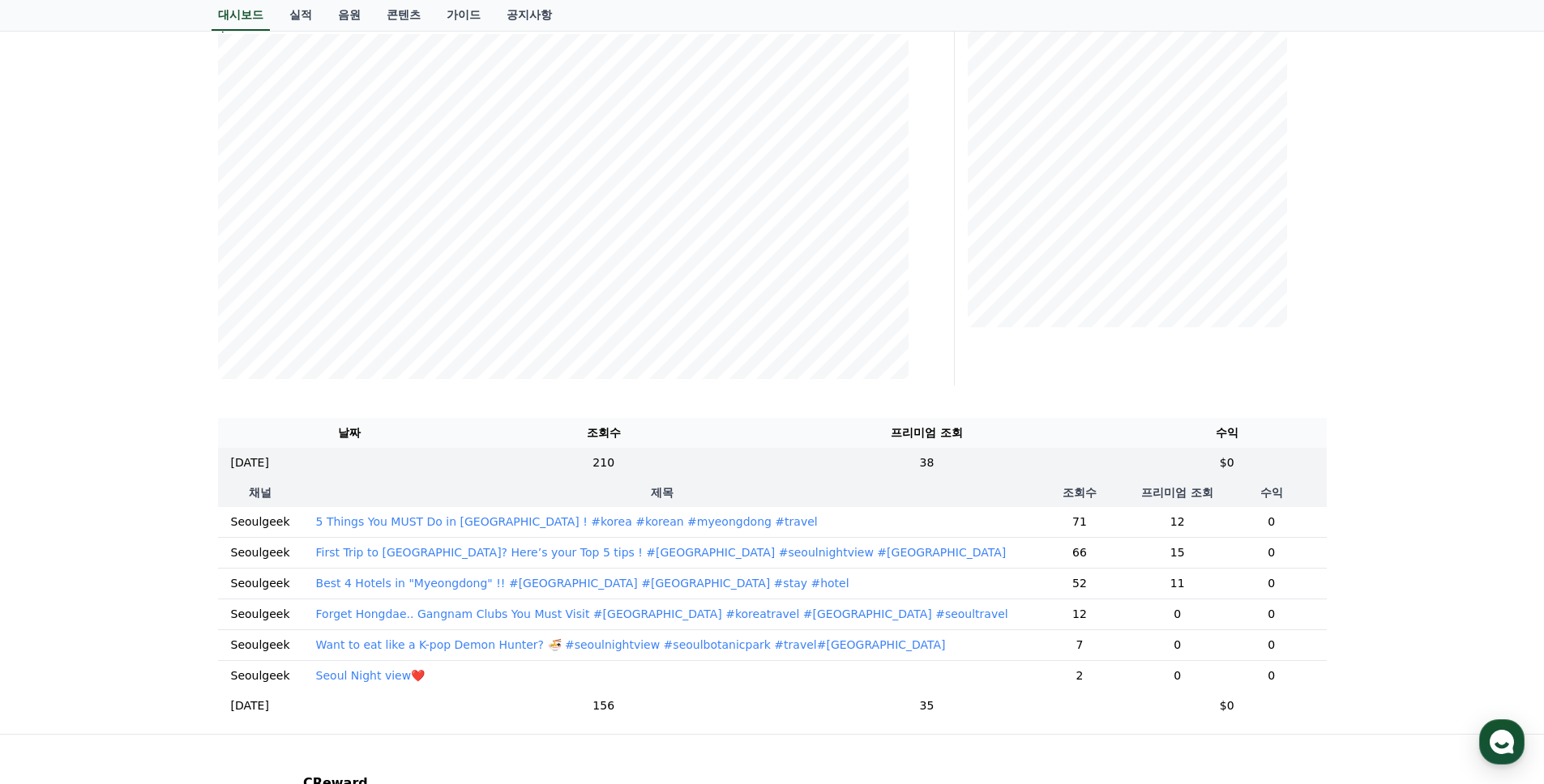
scroll to position [259, 0]
click at [785, 651] on p "Want to eat like a K-pop Demon Hunter? 🍜 #seoulnightview #seoulbotanicpark #tra…" at bounding box center [630, 646] width 630 height 16
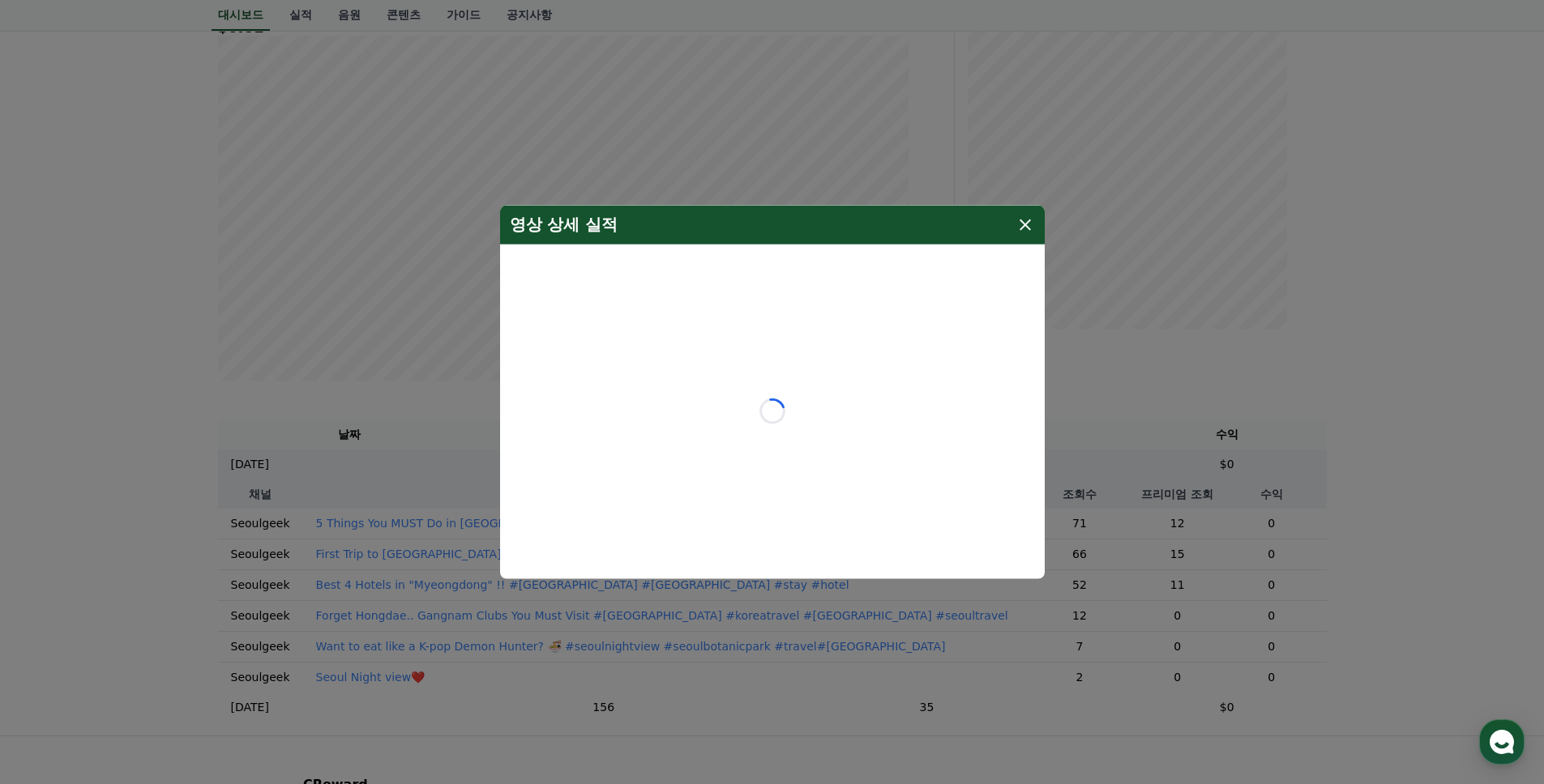
click at [1033, 220] on icon "modal" at bounding box center [1024, 224] width 20 height 20
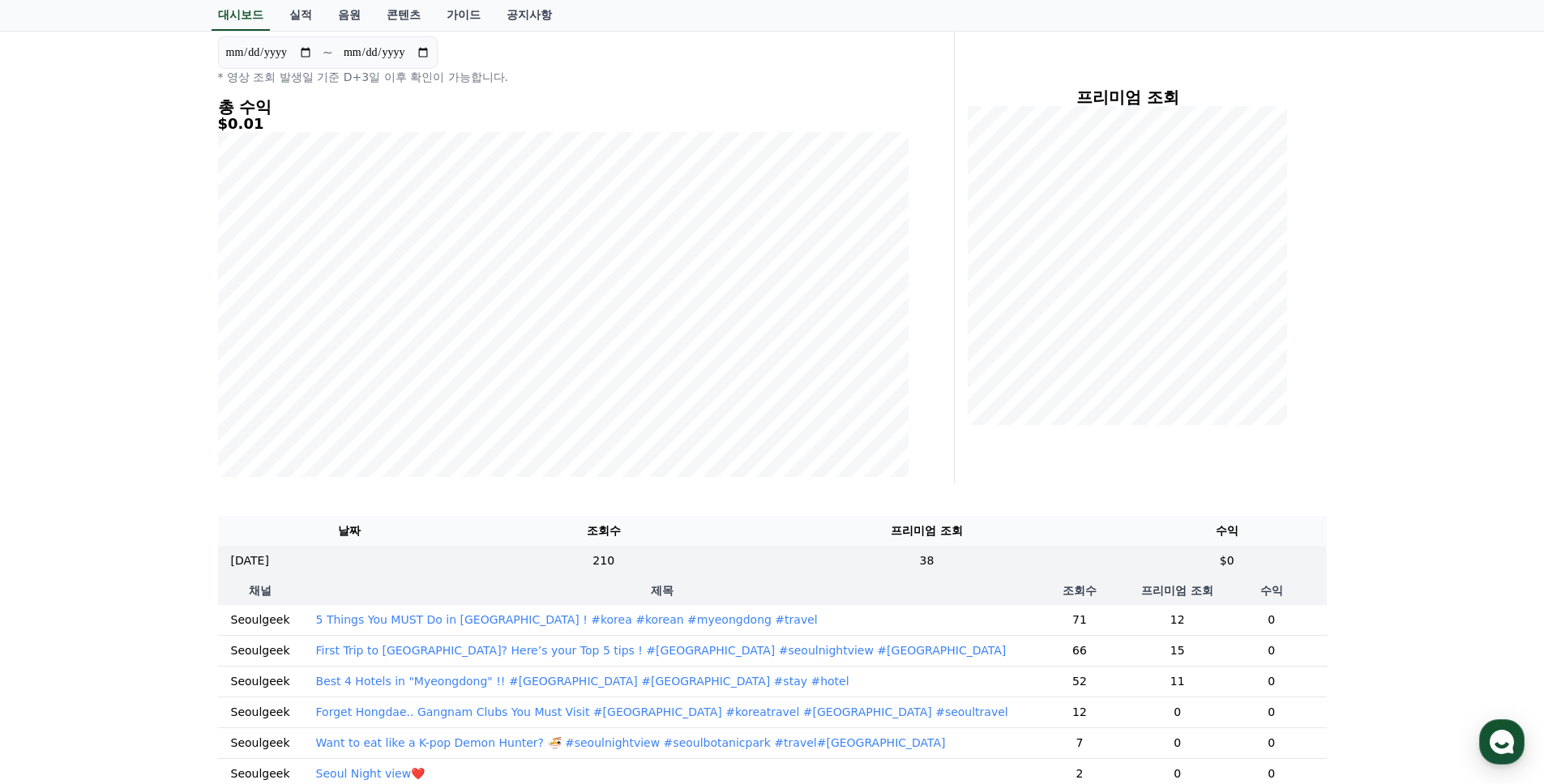
scroll to position [0, 0]
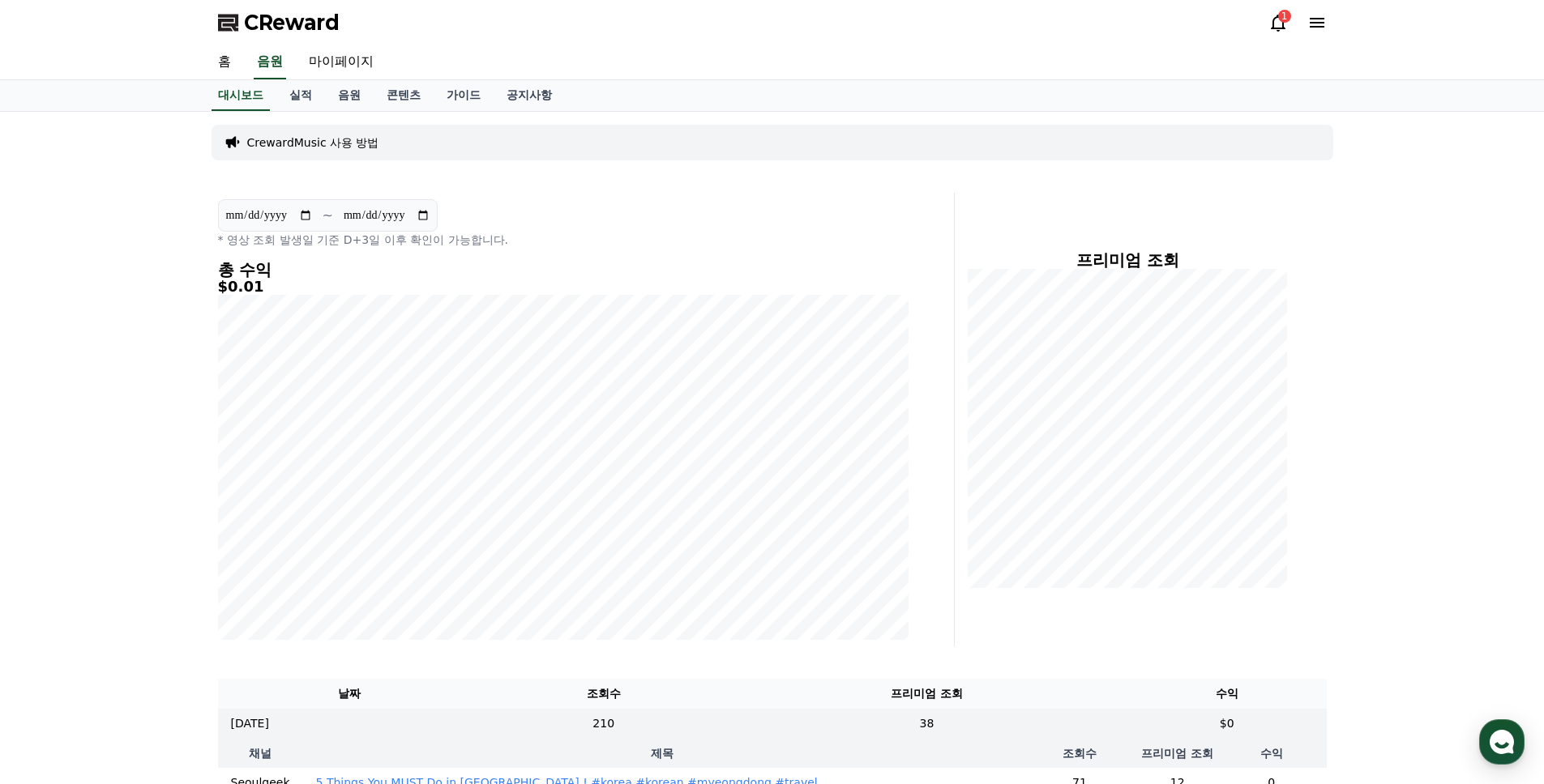
click at [1276, 25] on icon at bounding box center [1278, 22] width 20 height 20
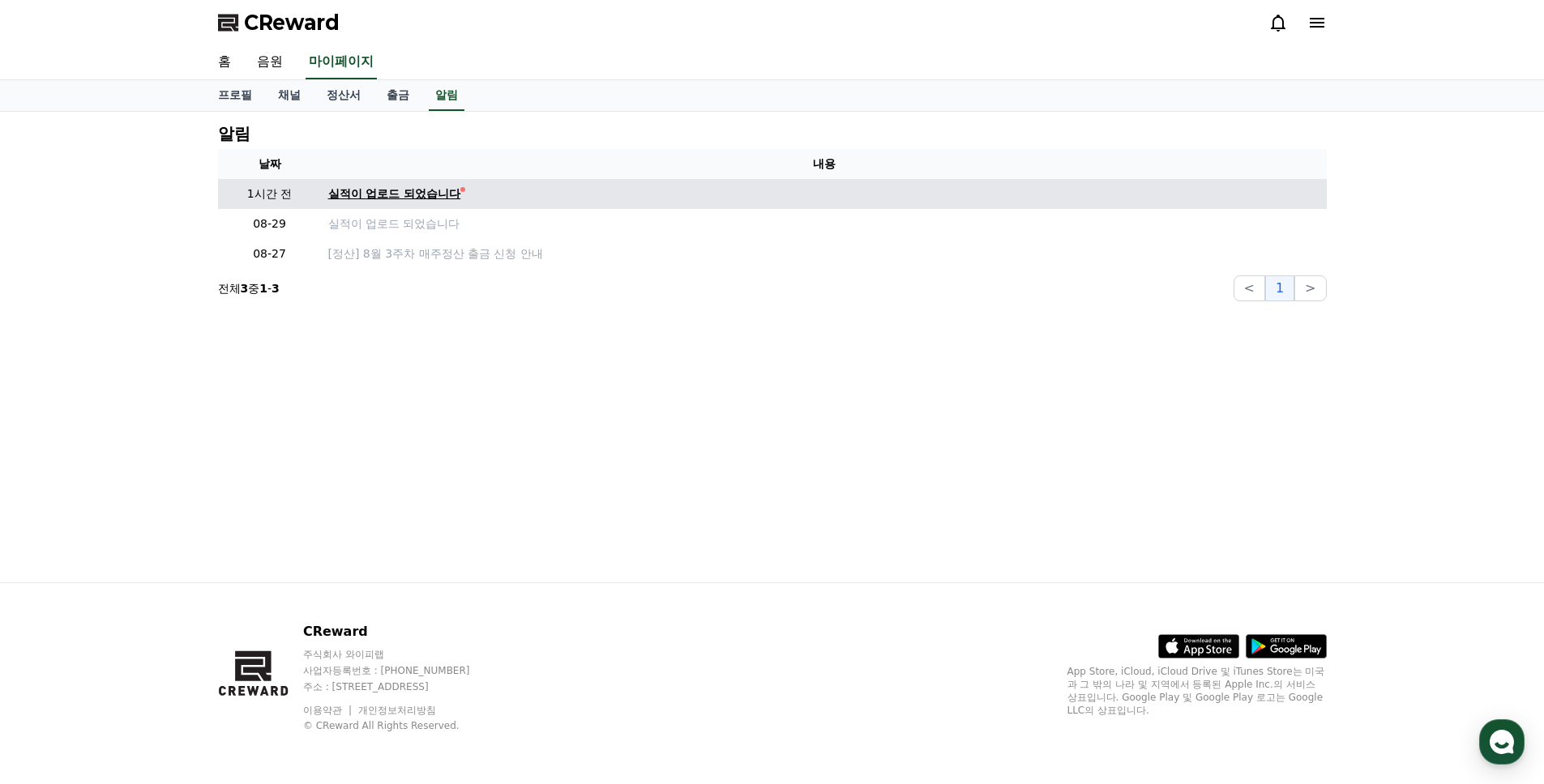
click at [561, 202] on link "실적이 업로드 되었습니다" at bounding box center [823, 194] width 992 height 17
